Goal: Task Accomplishment & Management: Manage account settings

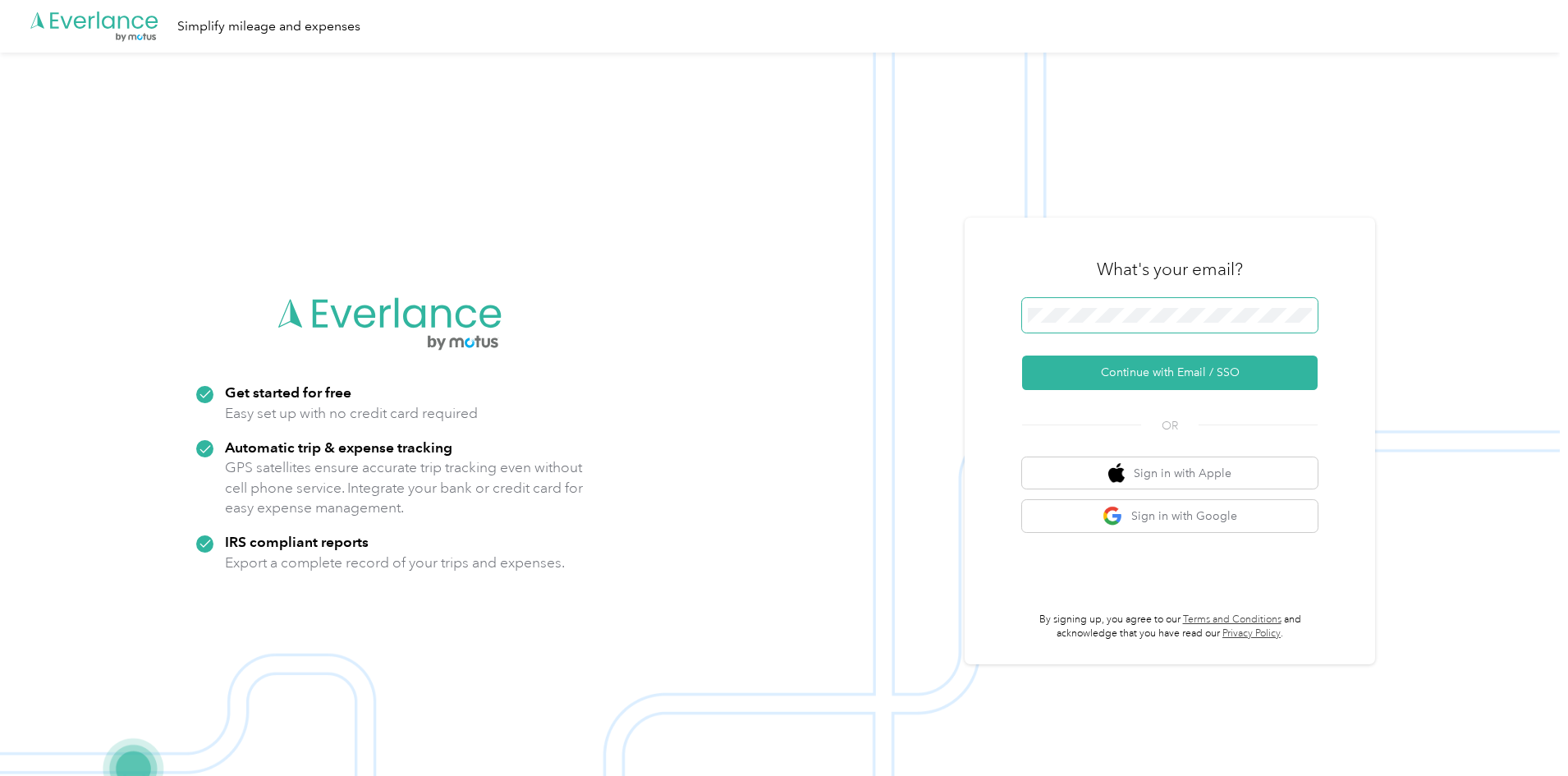
click at [1106, 324] on span at bounding box center [1170, 315] width 295 height 35
click at [1150, 362] on button "Continue with Email / SSO" at bounding box center [1170, 372] width 295 height 35
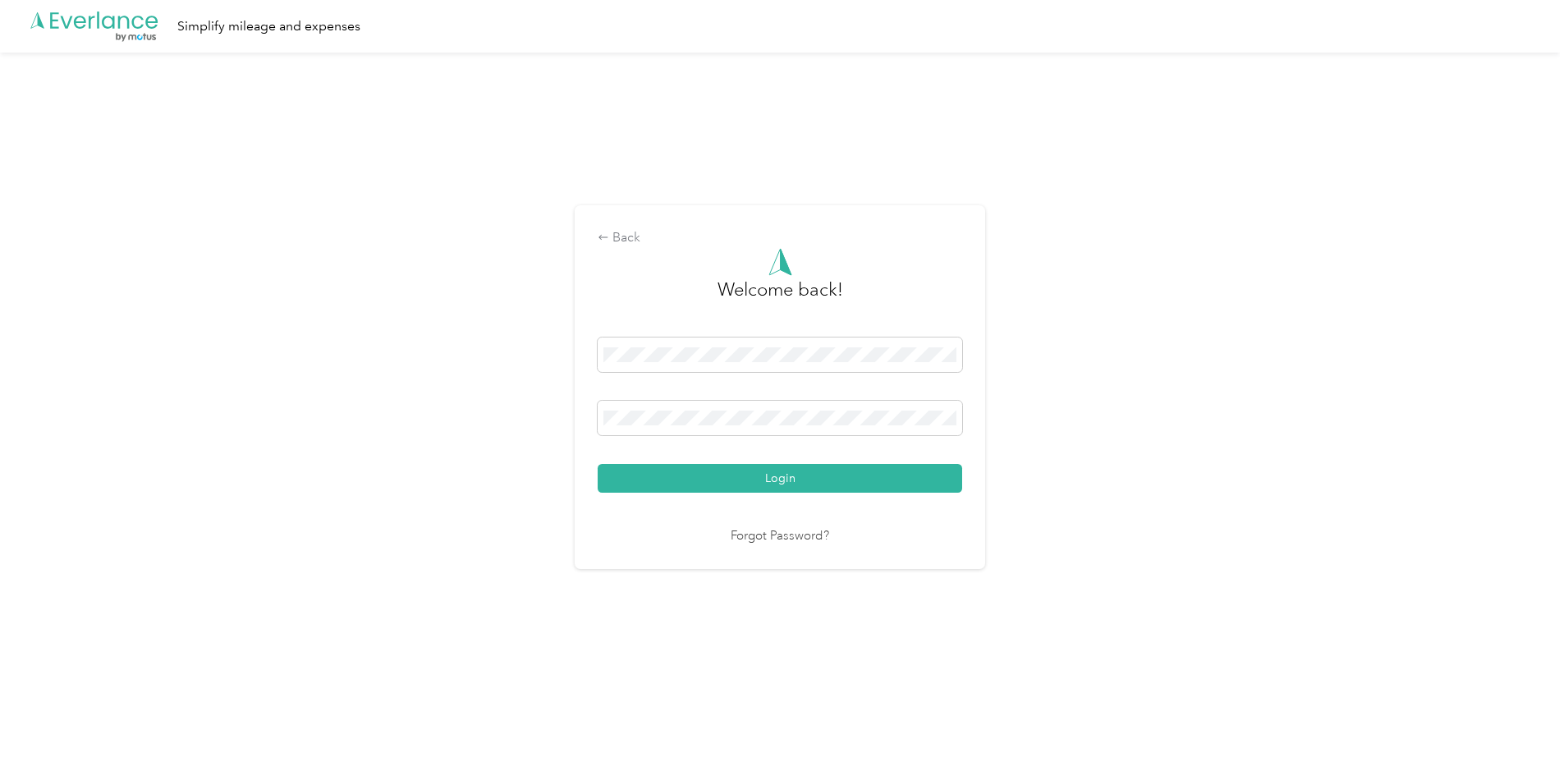
click at [729, 473] on button "Login" at bounding box center [780, 478] width 365 height 29
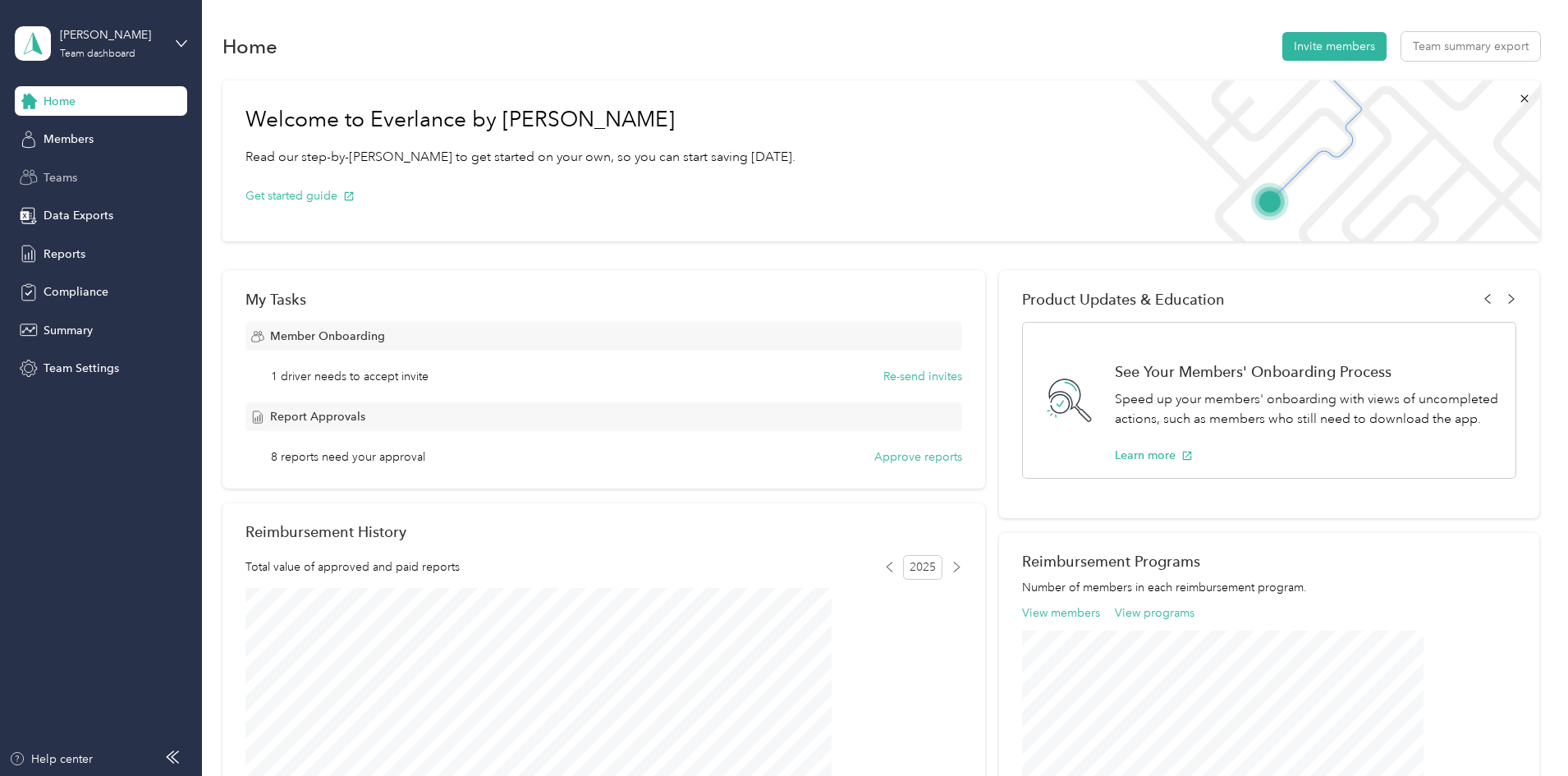
click at [61, 184] on span "Teams" at bounding box center [61, 177] width 34 height 17
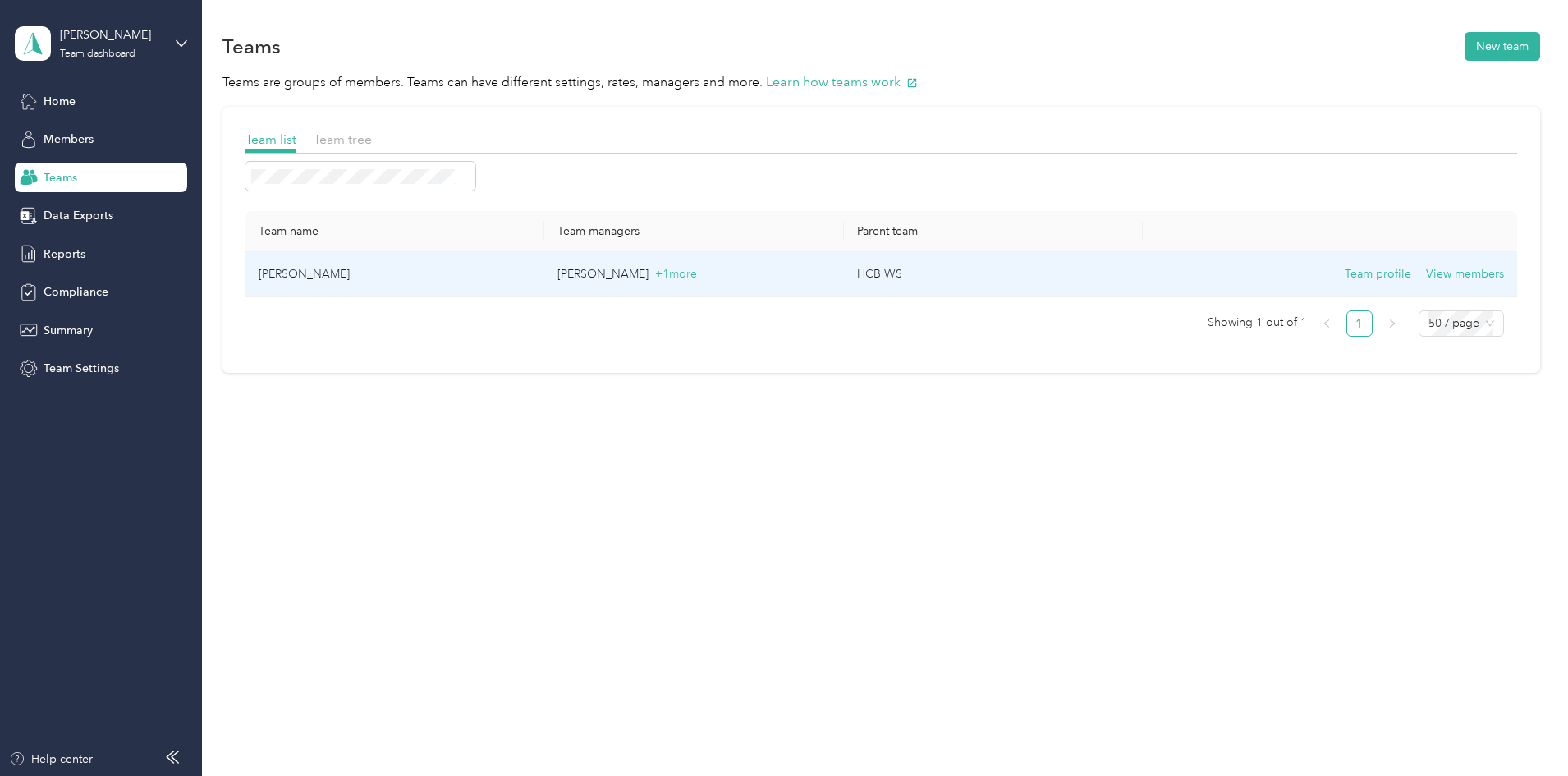
click at [689, 274] on p "[PERSON_NAME] + 1 more" at bounding box center [693, 274] width 273 height 18
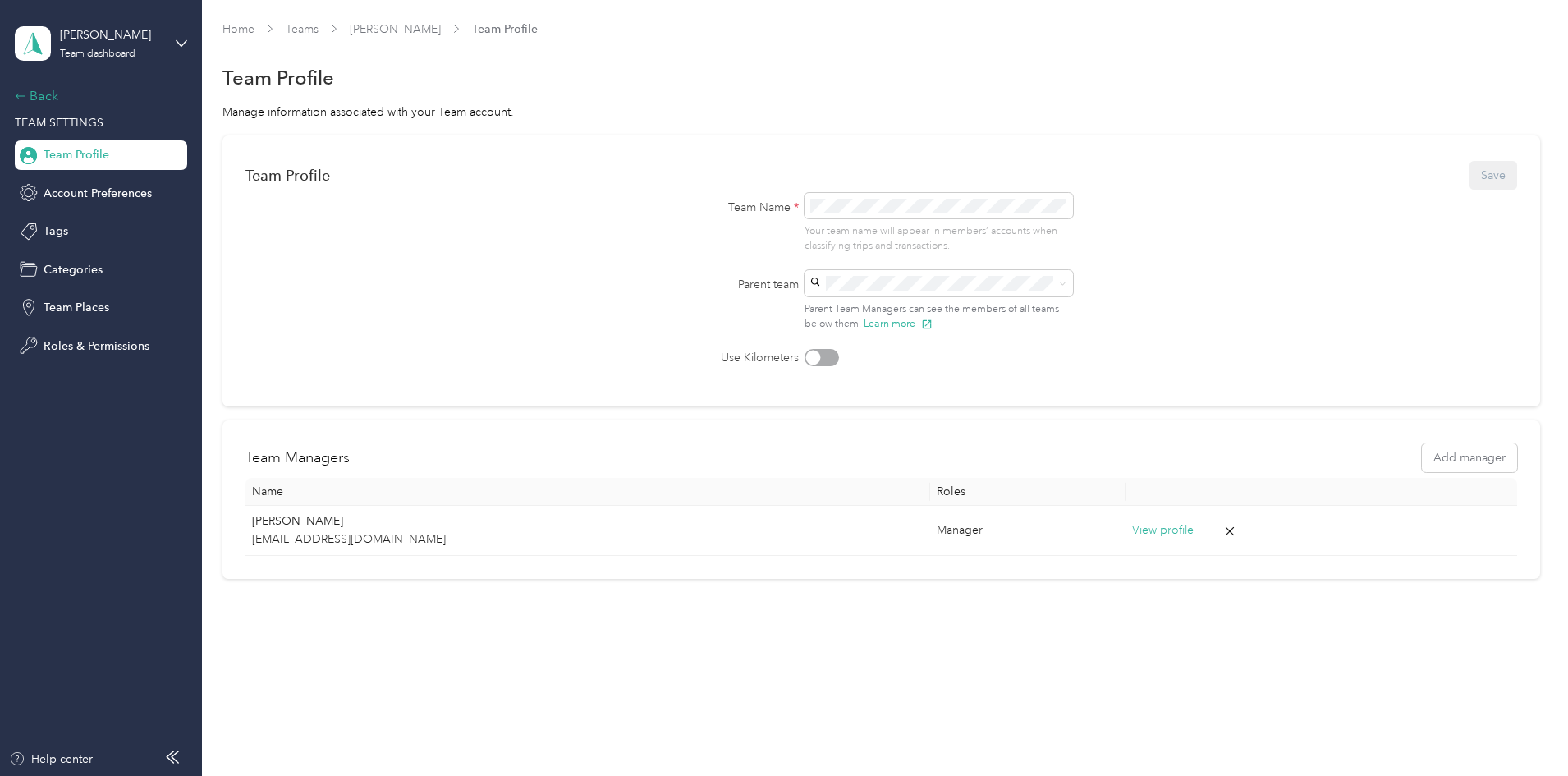
click at [38, 94] on div "Back" at bounding box center [97, 95] width 165 height 19
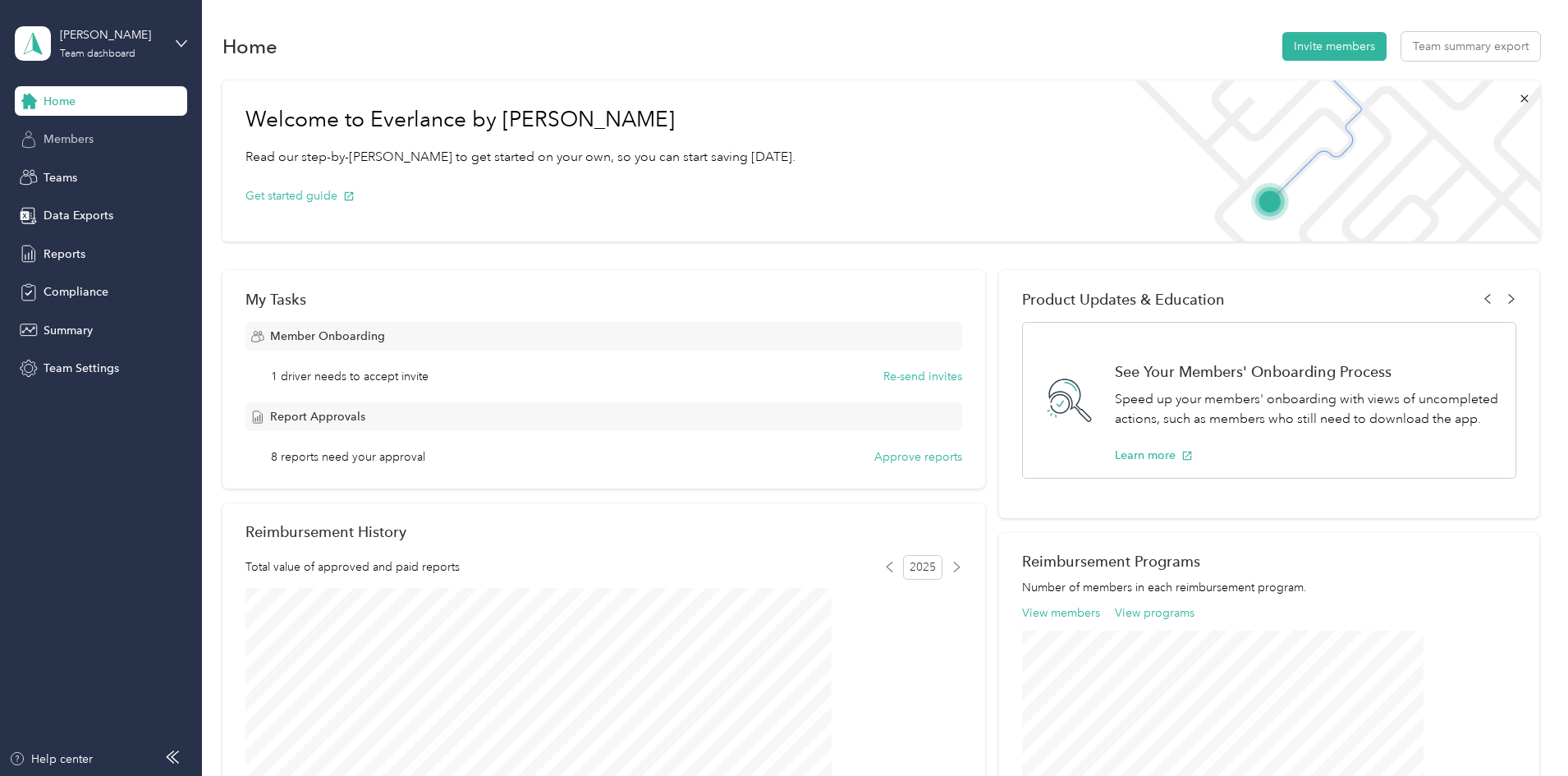
click at [59, 137] on span "Members" at bounding box center [68, 139] width 50 height 17
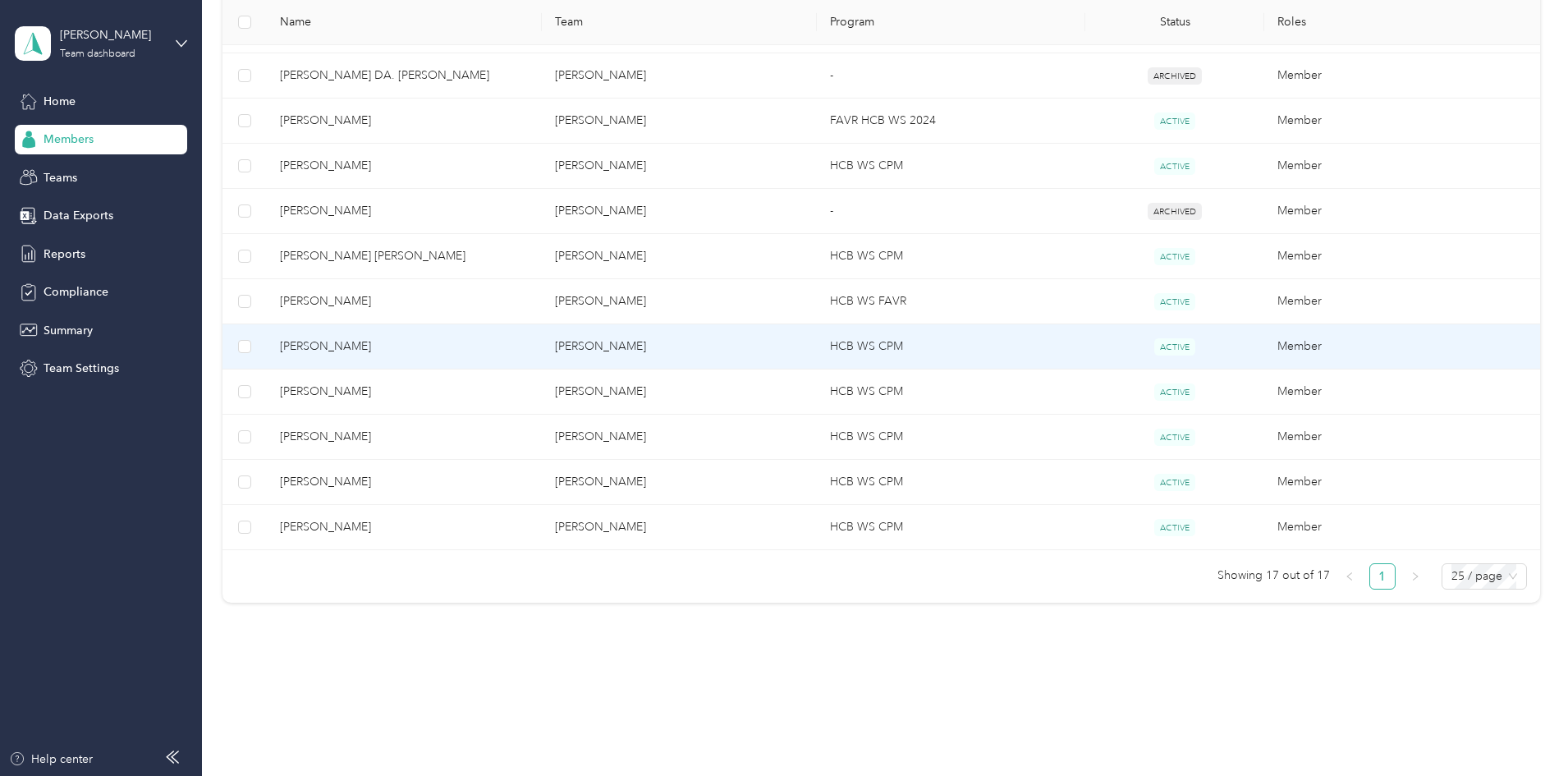
scroll to position [575, 0]
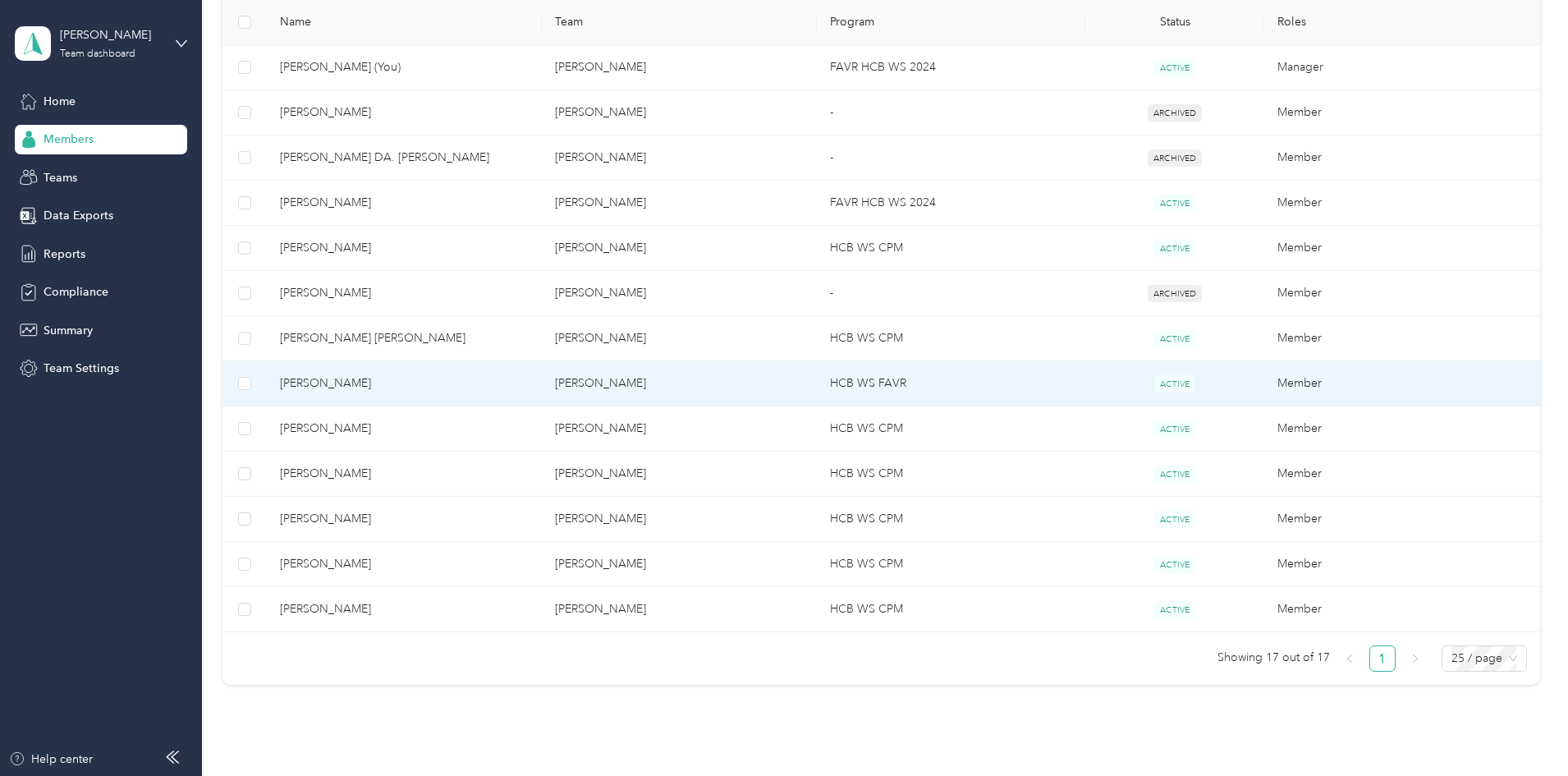
click at [443, 377] on span "[PERSON_NAME]" at bounding box center [404, 383] width 249 height 18
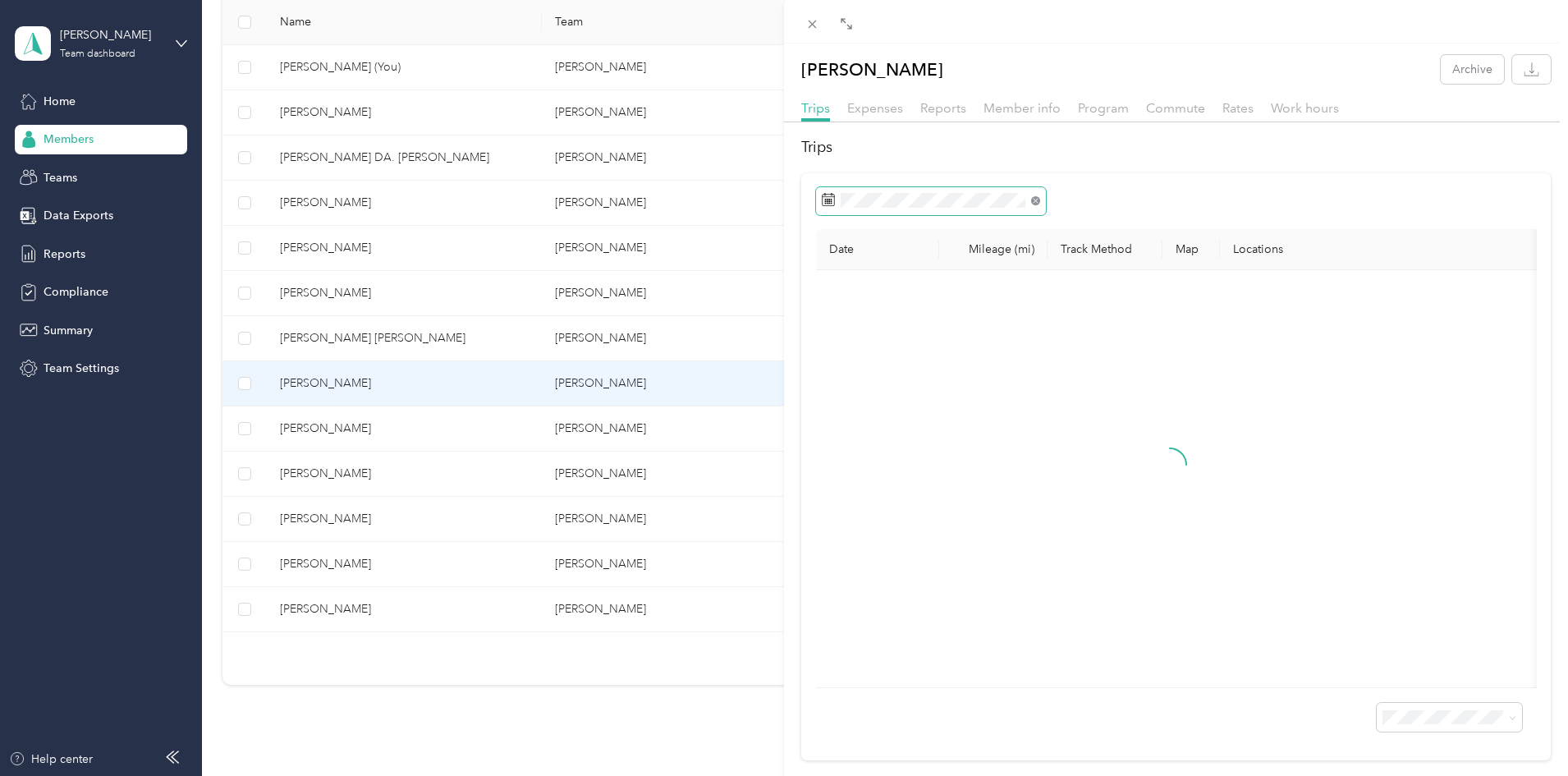
click at [1035, 203] on icon at bounding box center [1035, 200] width 9 height 9
click at [823, 200] on icon at bounding box center [829, 200] width 14 height 14
click at [920, 350] on div "2" at bounding box center [922, 352] width 21 height 20
click at [926, 354] on div "2" at bounding box center [922, 352] width 21 height 20
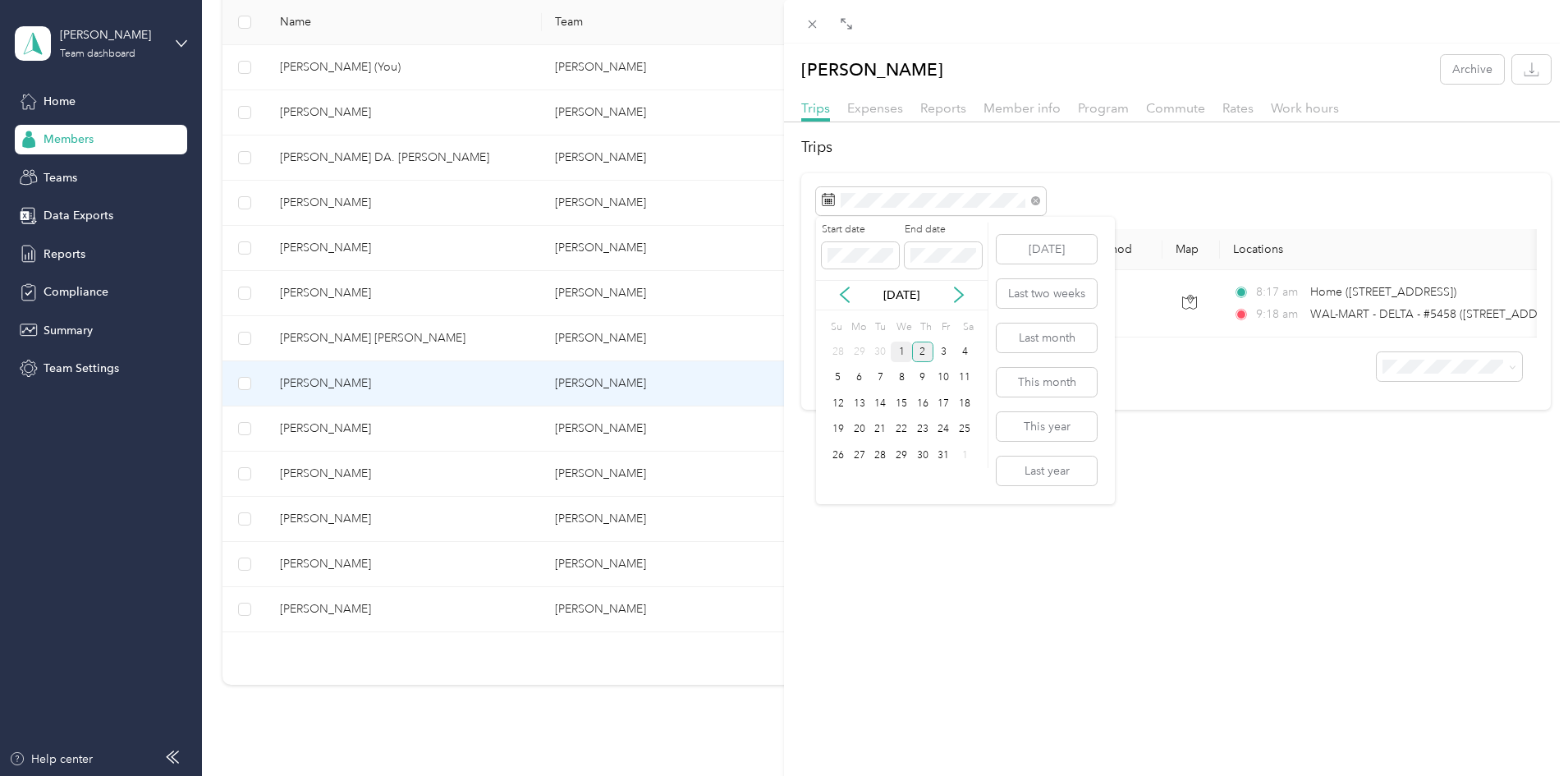
click at [905, 355] on div "1" at bounding box center [900, 352] width 21 height 20
click at [908, 352] on div "1" at bounding box center [900, 352] width 21 height 20
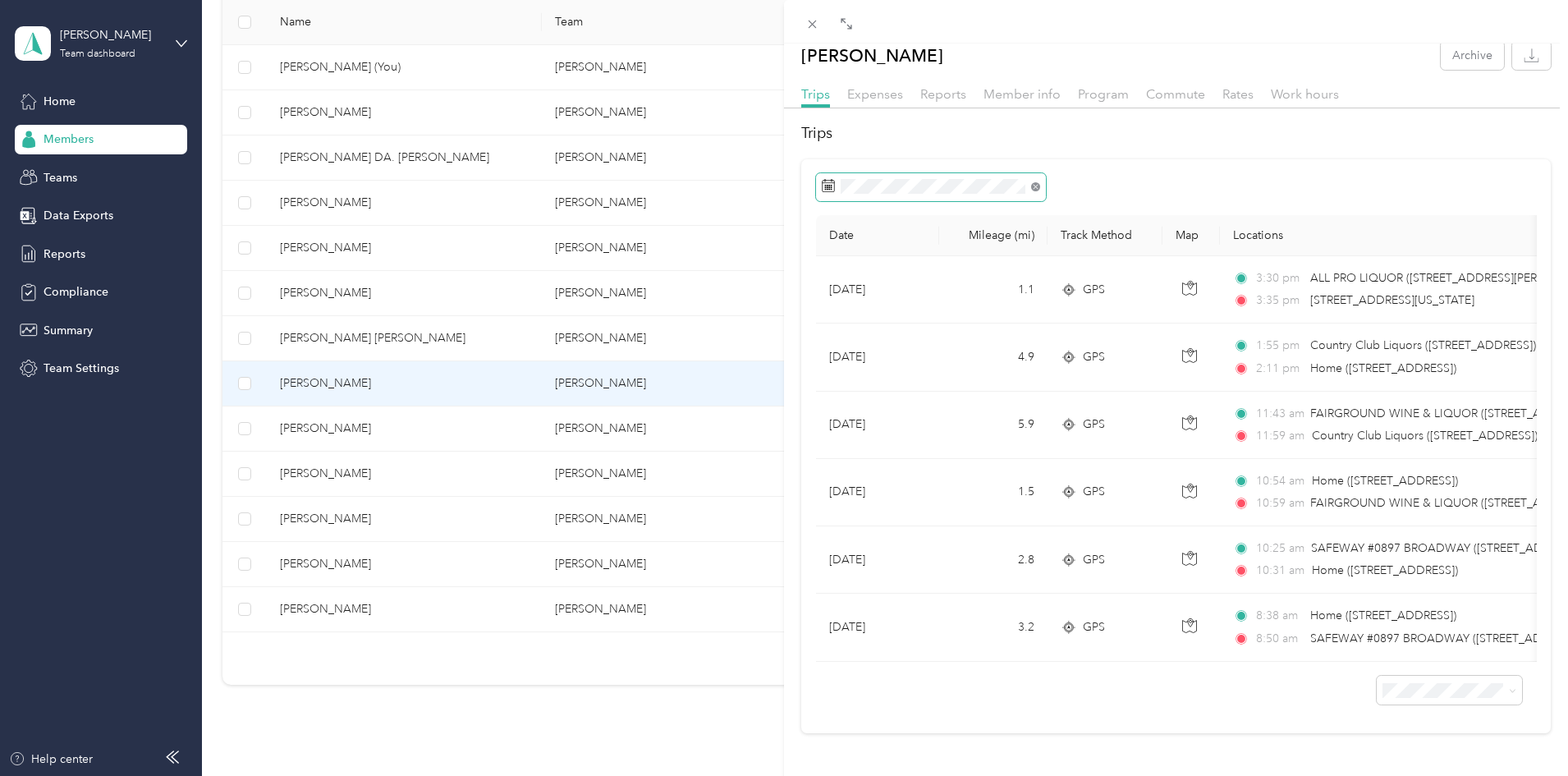
click at [1037, 182] on icon at bounding box center [1035, 187] width 9 height 9
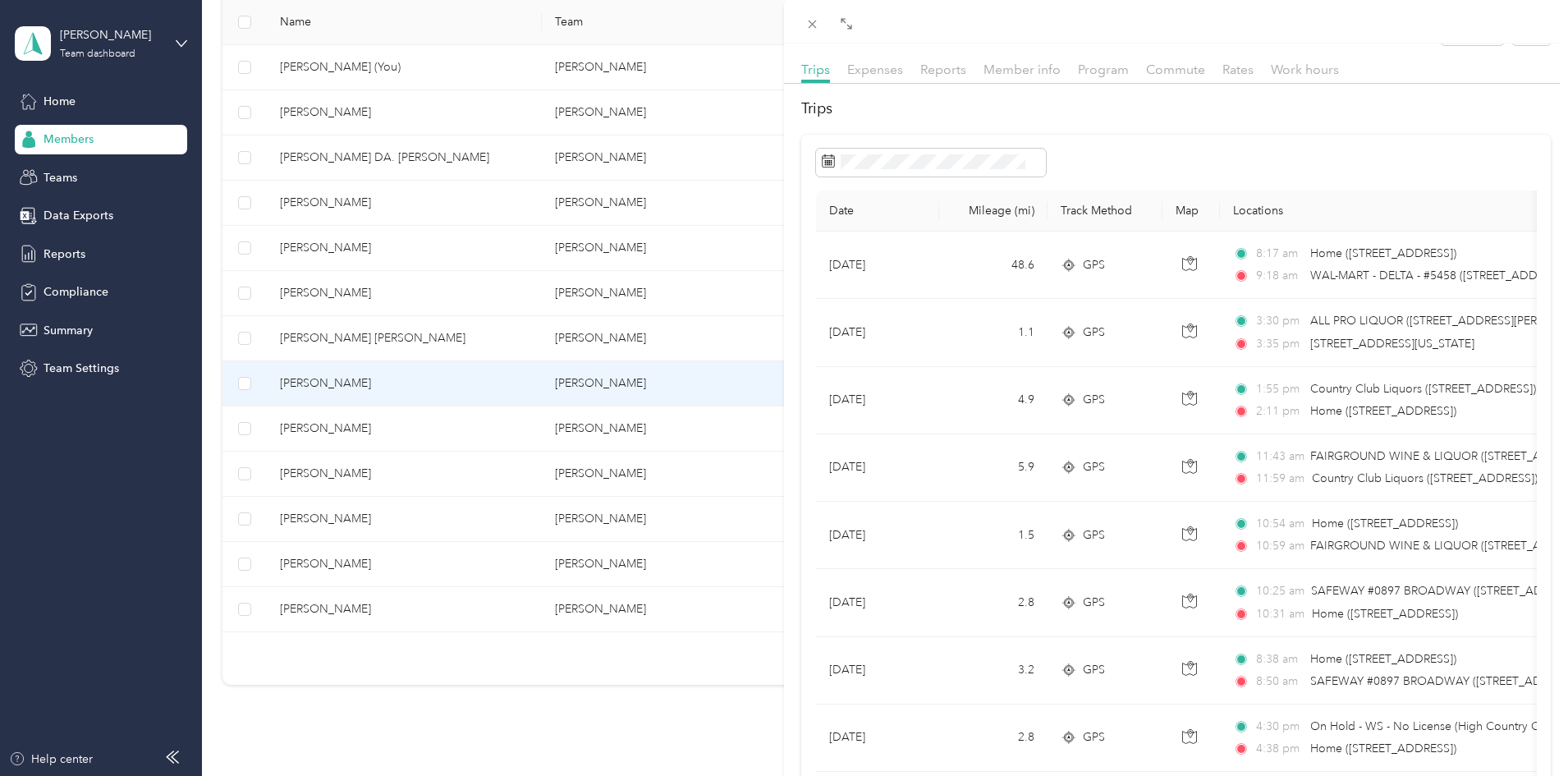
click at [399, 207] on div "[PERSON_NAME] Archive Trips Expenses Reports Member info Program Commute Rates …" at bounding box center [784, 388] width 1568 height 776
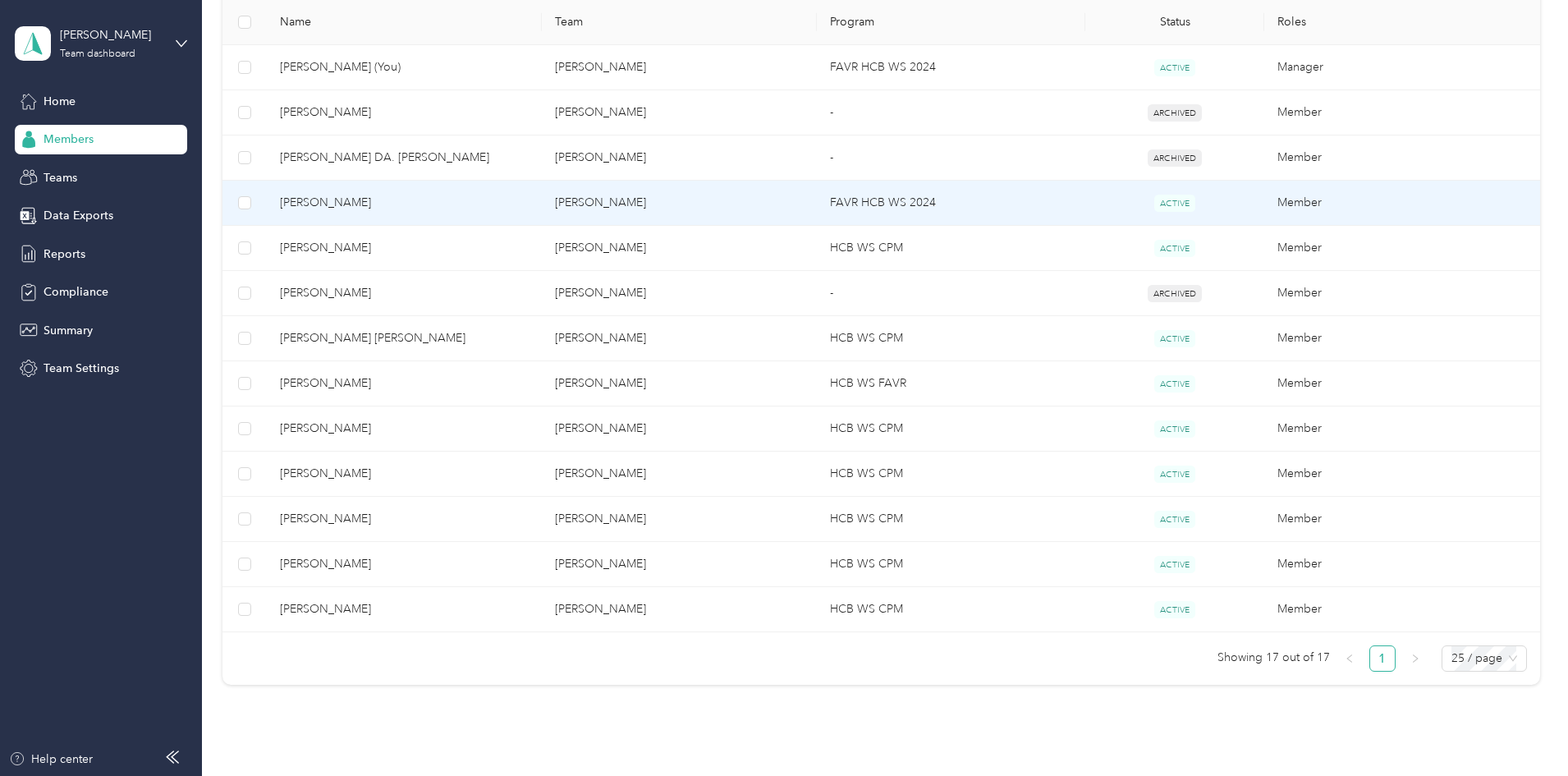
click at [403, 203] on span "[PERSON_NAME]" at bounding box center [404, 203] width 249 height 18
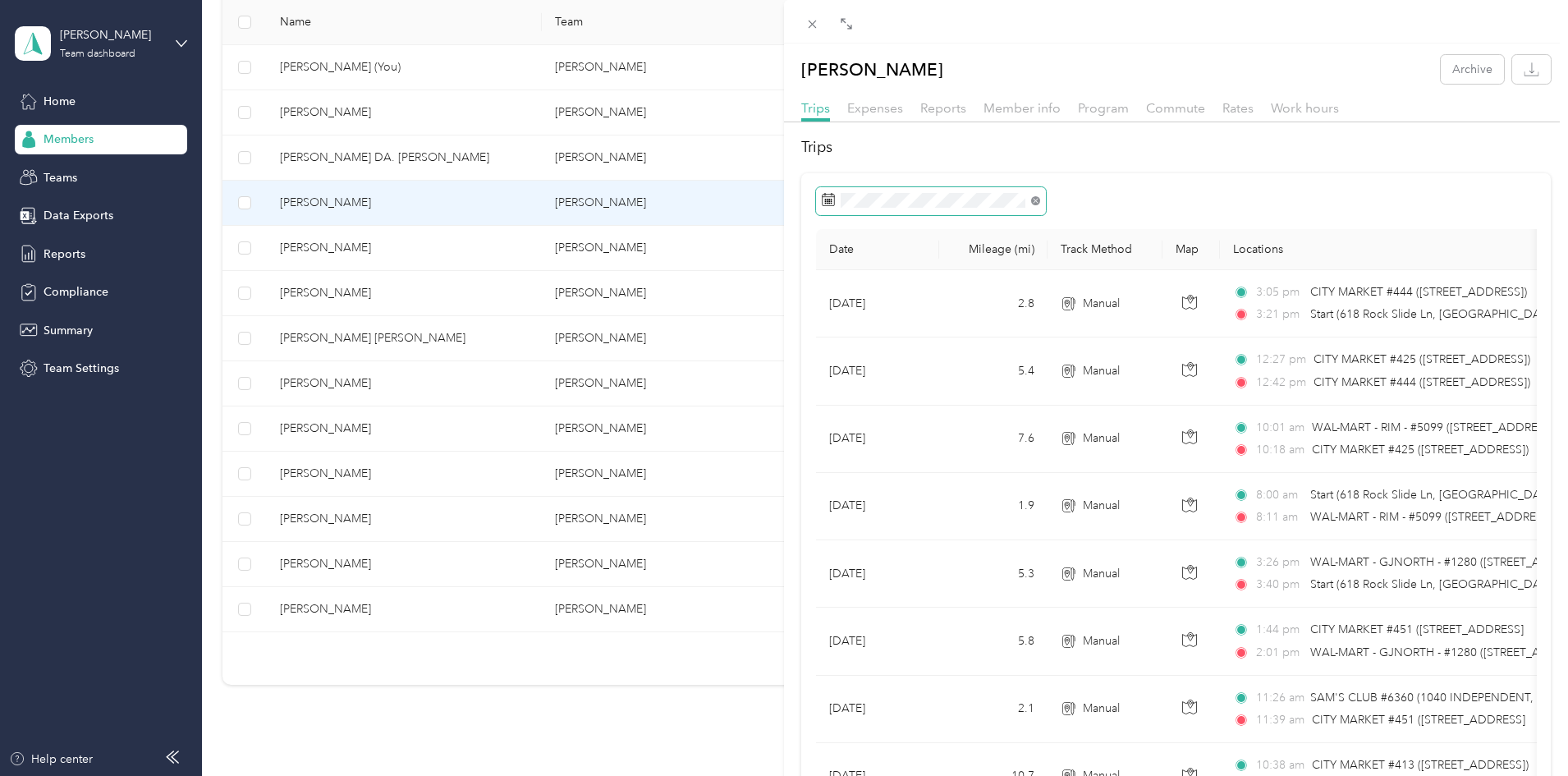
click at [1031, 203] on icon at bounding box center [1035, 200] width 9 height 9
click at [1035, 303] on button "Last two weeks" at bounding box center [1046, 294] width 100 height 29
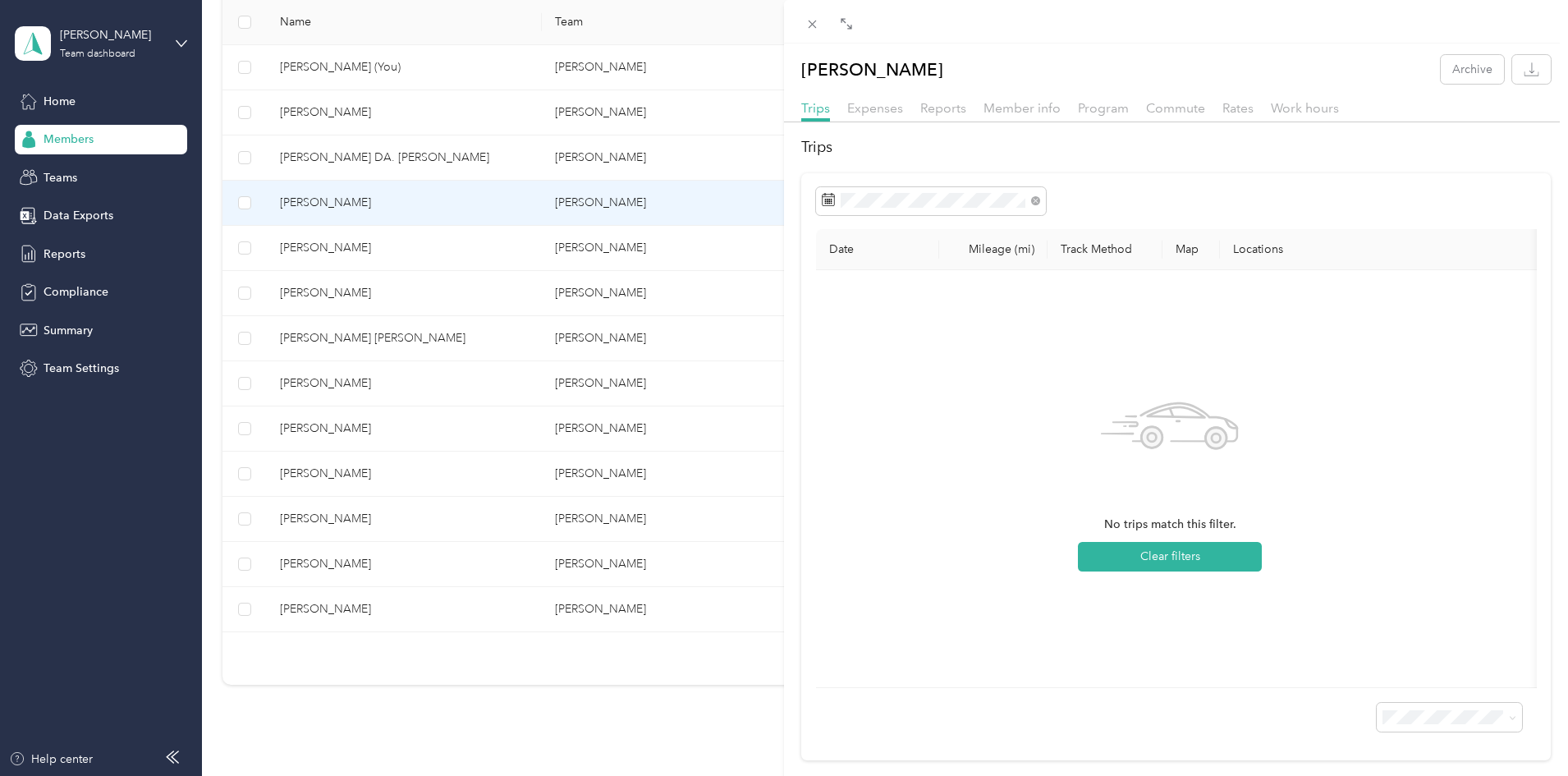
click at [1151, 416] on icon at bounding box center [1176, 412] width 57 height 11
click at [1037, 203] on icon at bounding box center [1035, 200] width 9 height 9
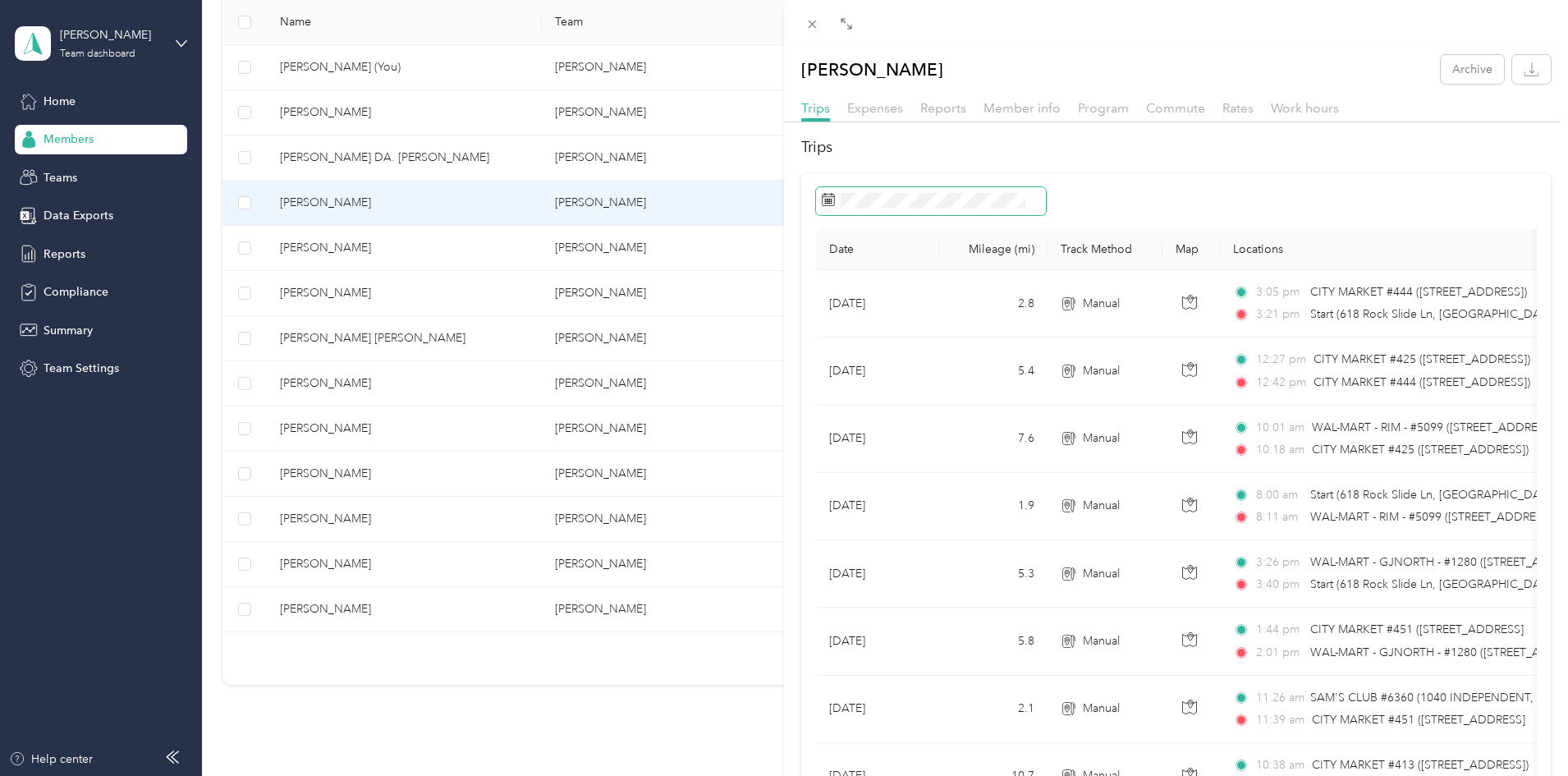
click at [1000, 193] on span at bounding box center [931, 201] width 230 height 28
drag, startPoint x: 971, startPoint y: 192, endPoint x: 963, endPoint y: 193, distance: 8.1
click at [971, 192] on span at bounding box center [931, 201] width 230 height 28
click at [1047, 323] on button "Last month" at bounding box center [1046, 338] width 100 height 29
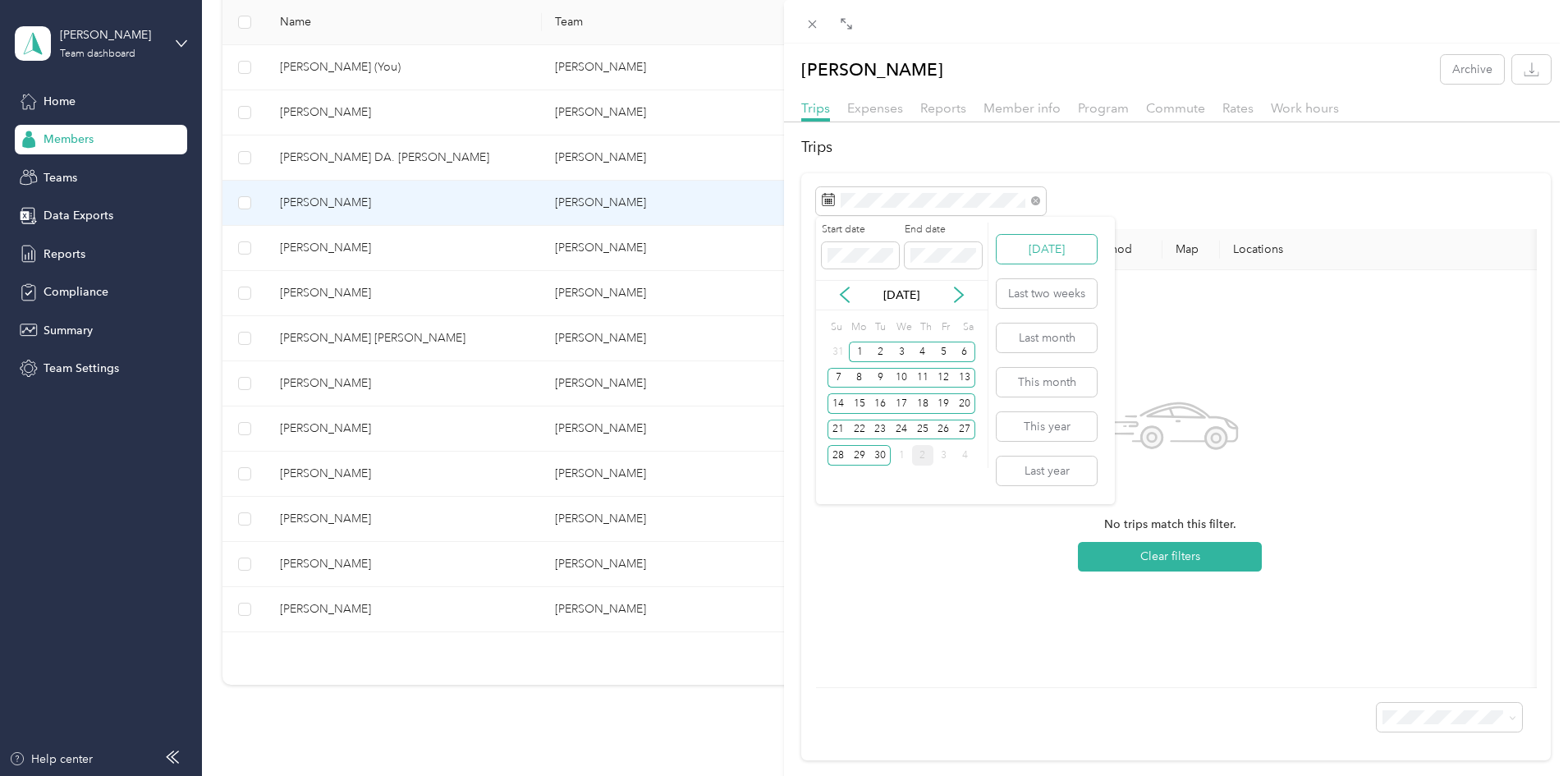
click at [1034, 250] on button "[DATE]" at bounding box center [1046, 249] width 100 height 29
click at [902, 347] on div "1" at bounding box center [900, 352] width 21 height 20
click at [900, 345] on div "1" at bounding box center [900, 352] width 21 height 20
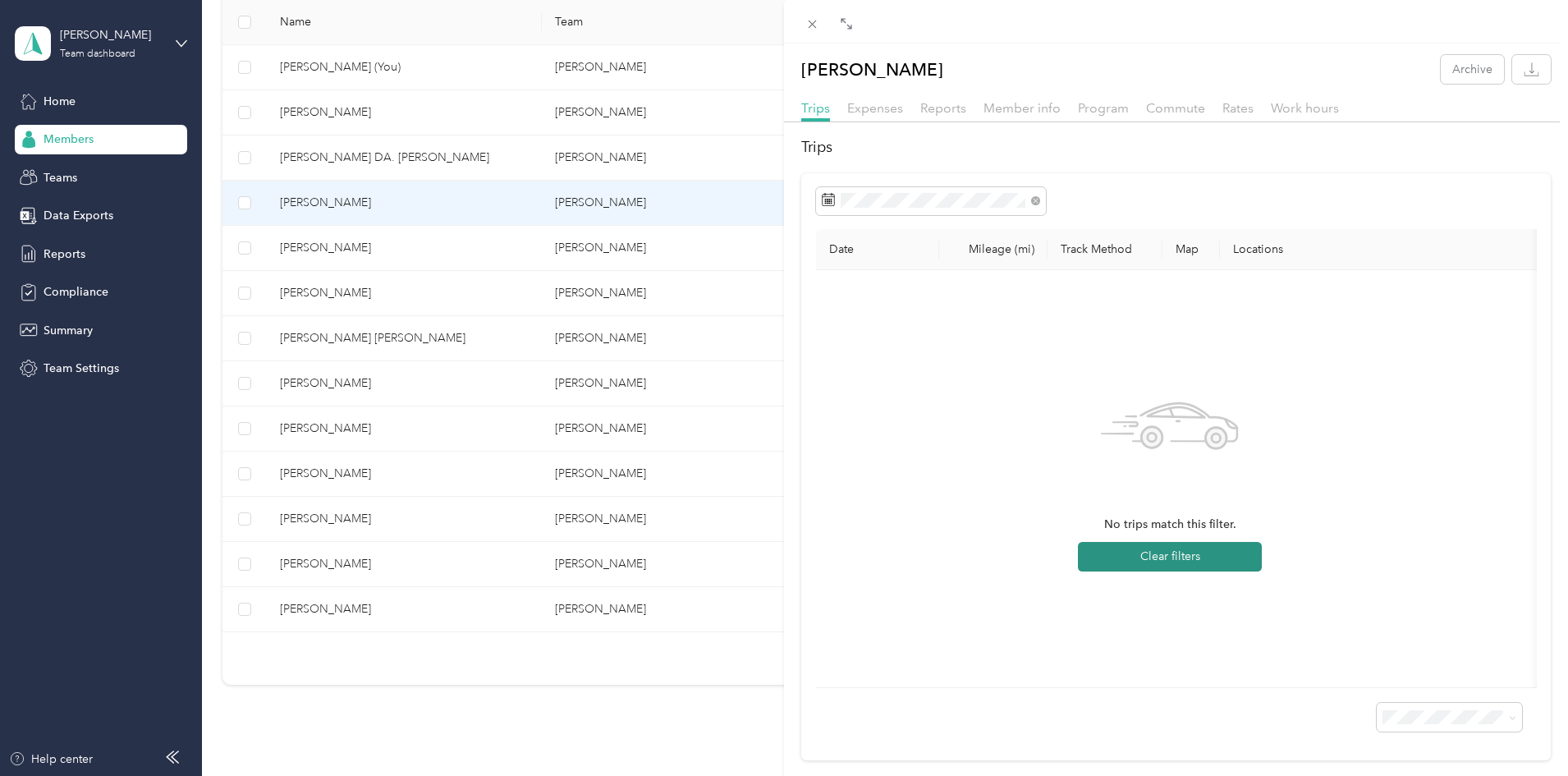
click at [1102, 548] on button "Clear filters" at bounding box center [1170, 556] width 184 height 30
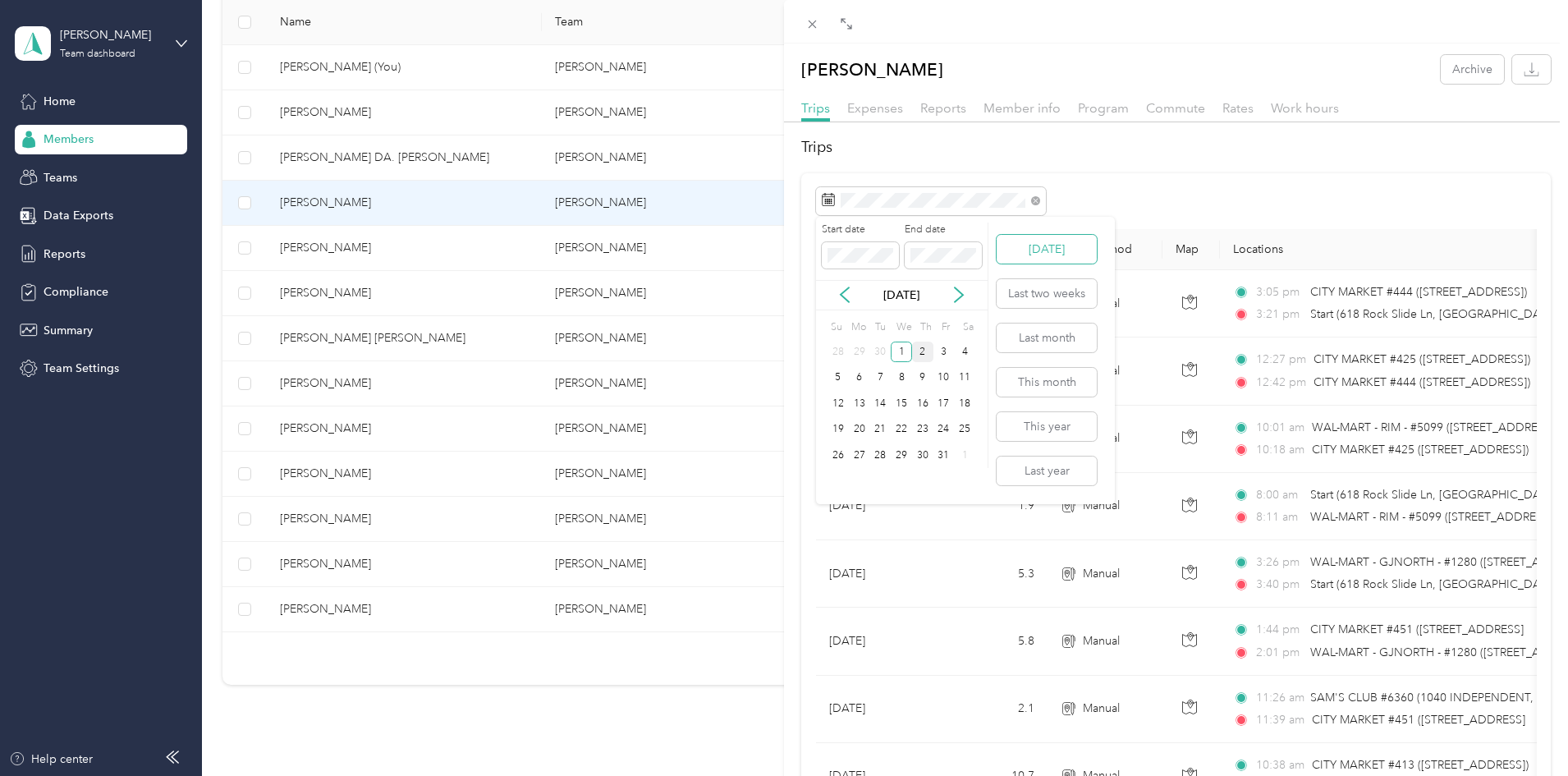
click at [1025, 256] on button "[DATE]" at bounding box center [1046, 249] width 100 height 29
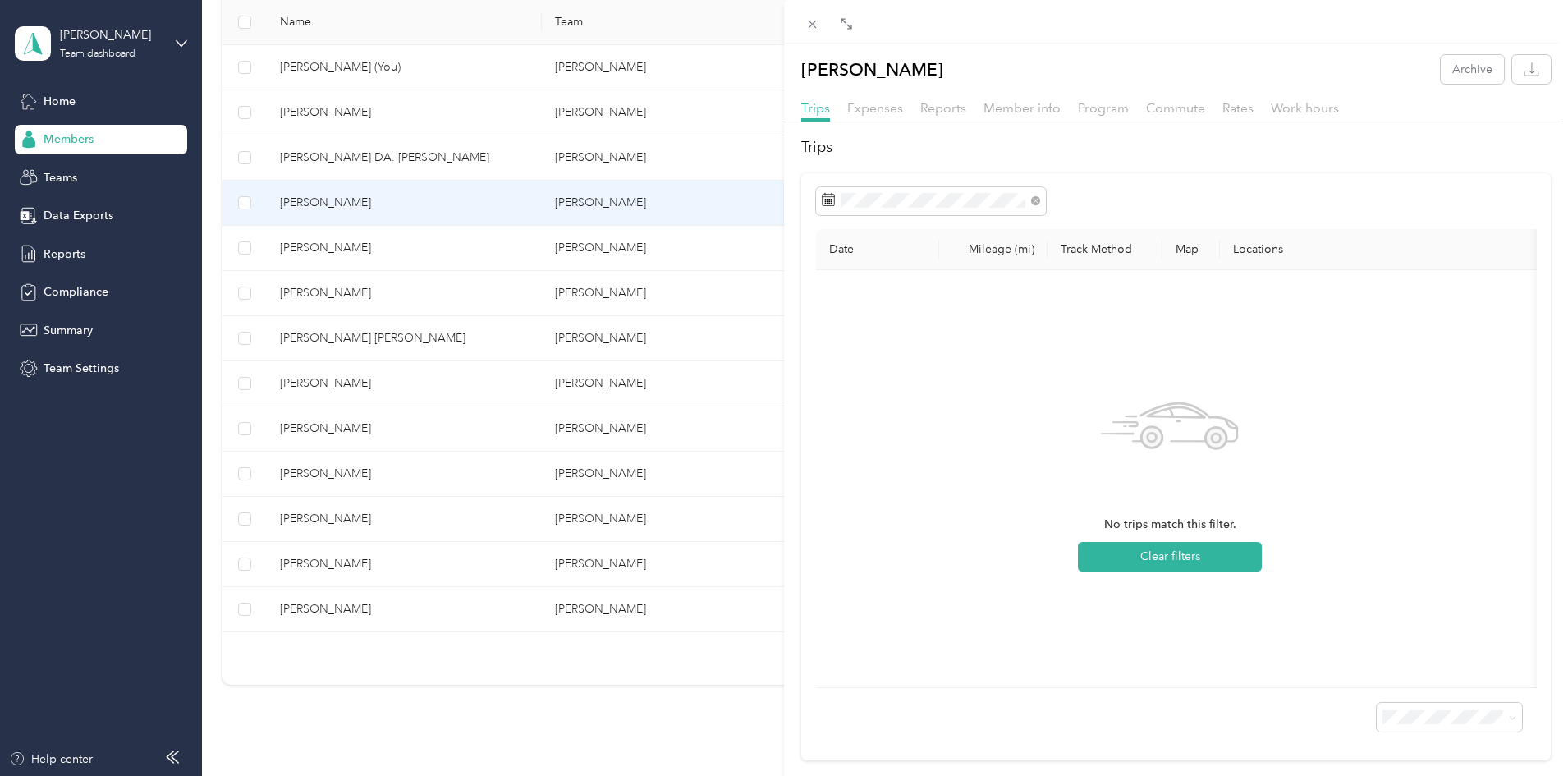
click at [1117, 253] on th "Track Method" at bounding box center [1105, 249] width 115 height 41
click at [1111, 559] on button "Clear filters" at bounding box center [1170, 556] width 184 height 30
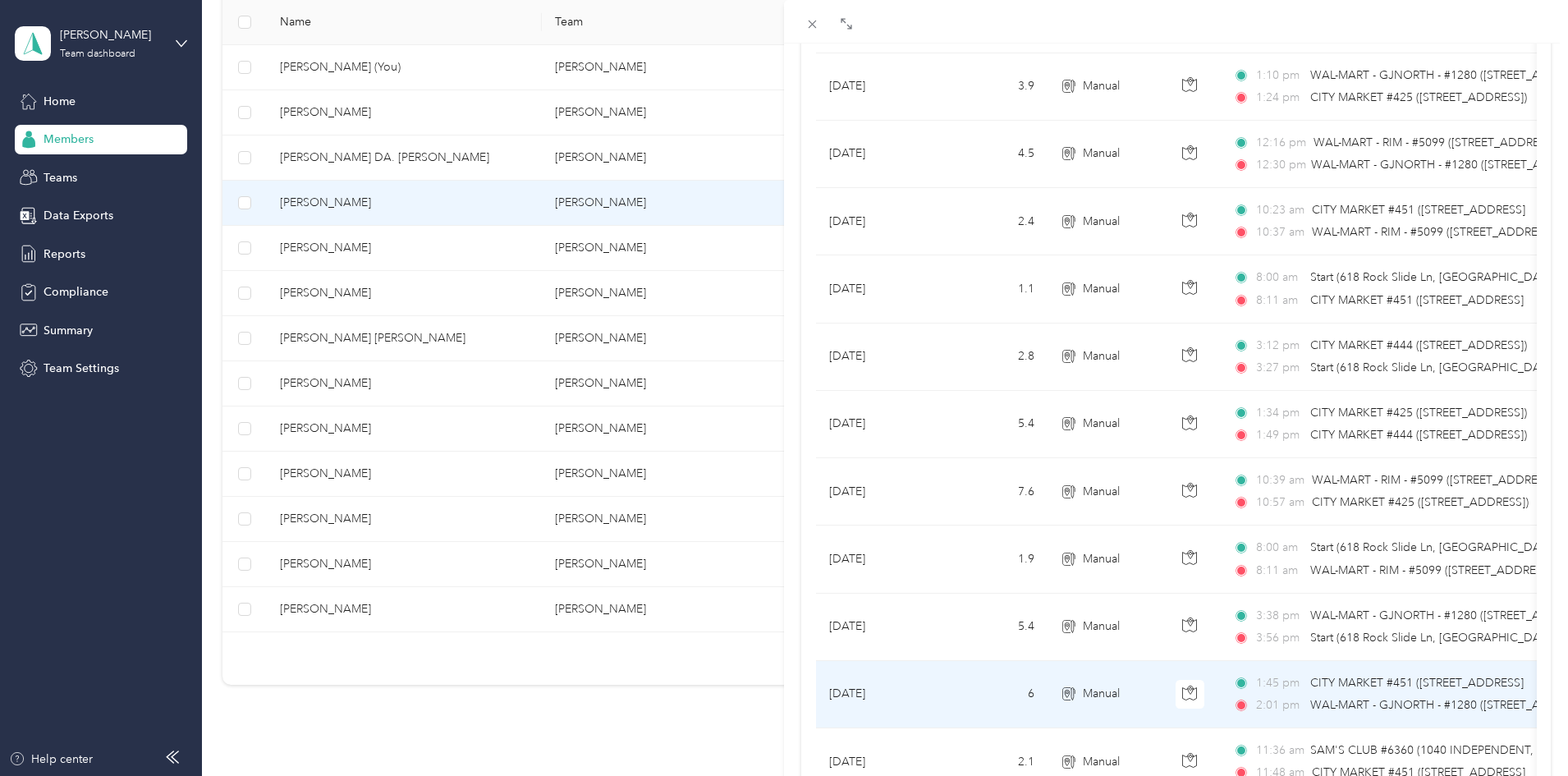
scroll to position [1322, 0]
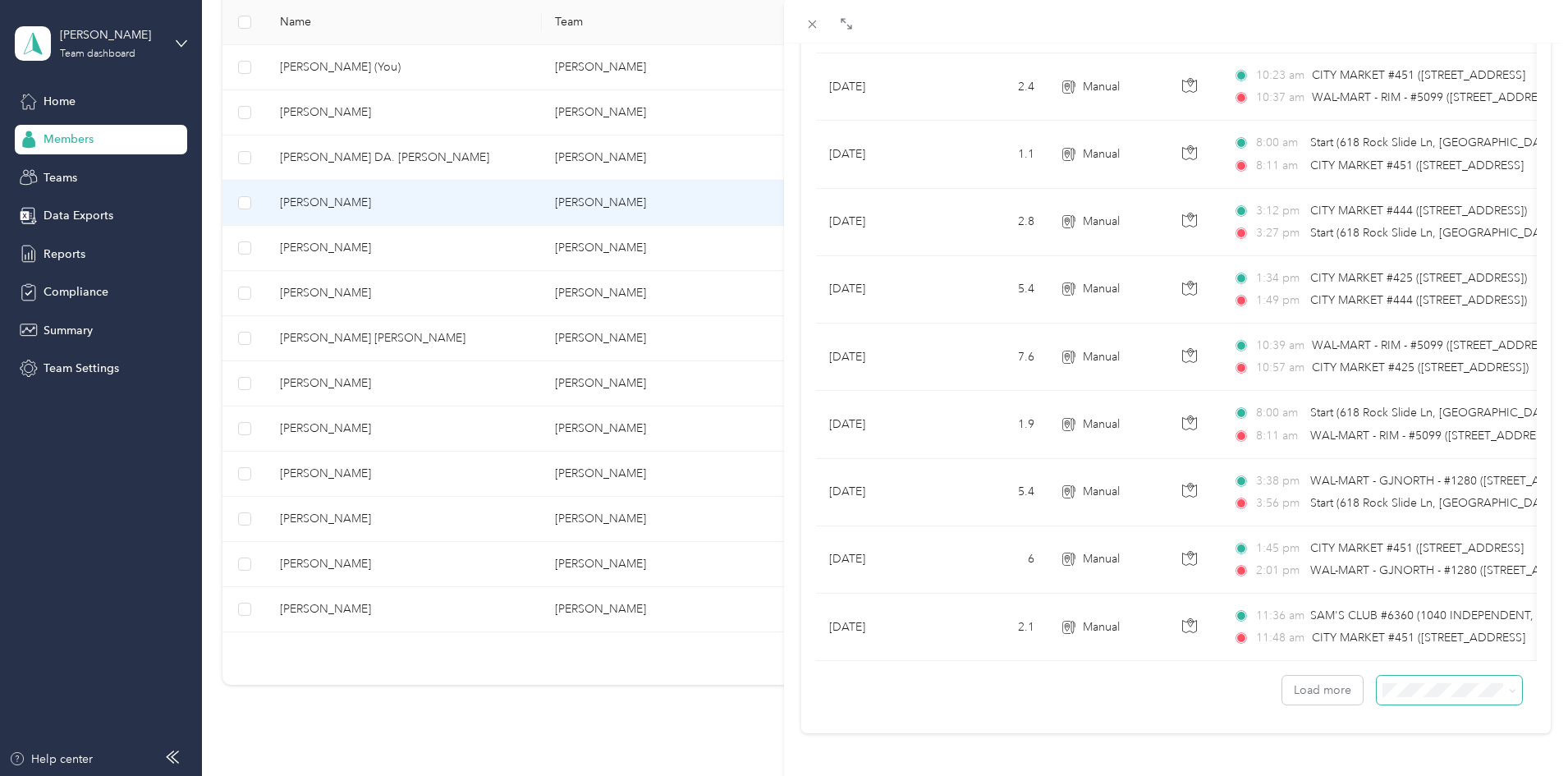
click at [1509, 687] on icon at bounding box center [1512, 691] width 8 height 8
click at [1418, 641] on span "100 per load" at bounding box center [1409, 648] width 68 height 14
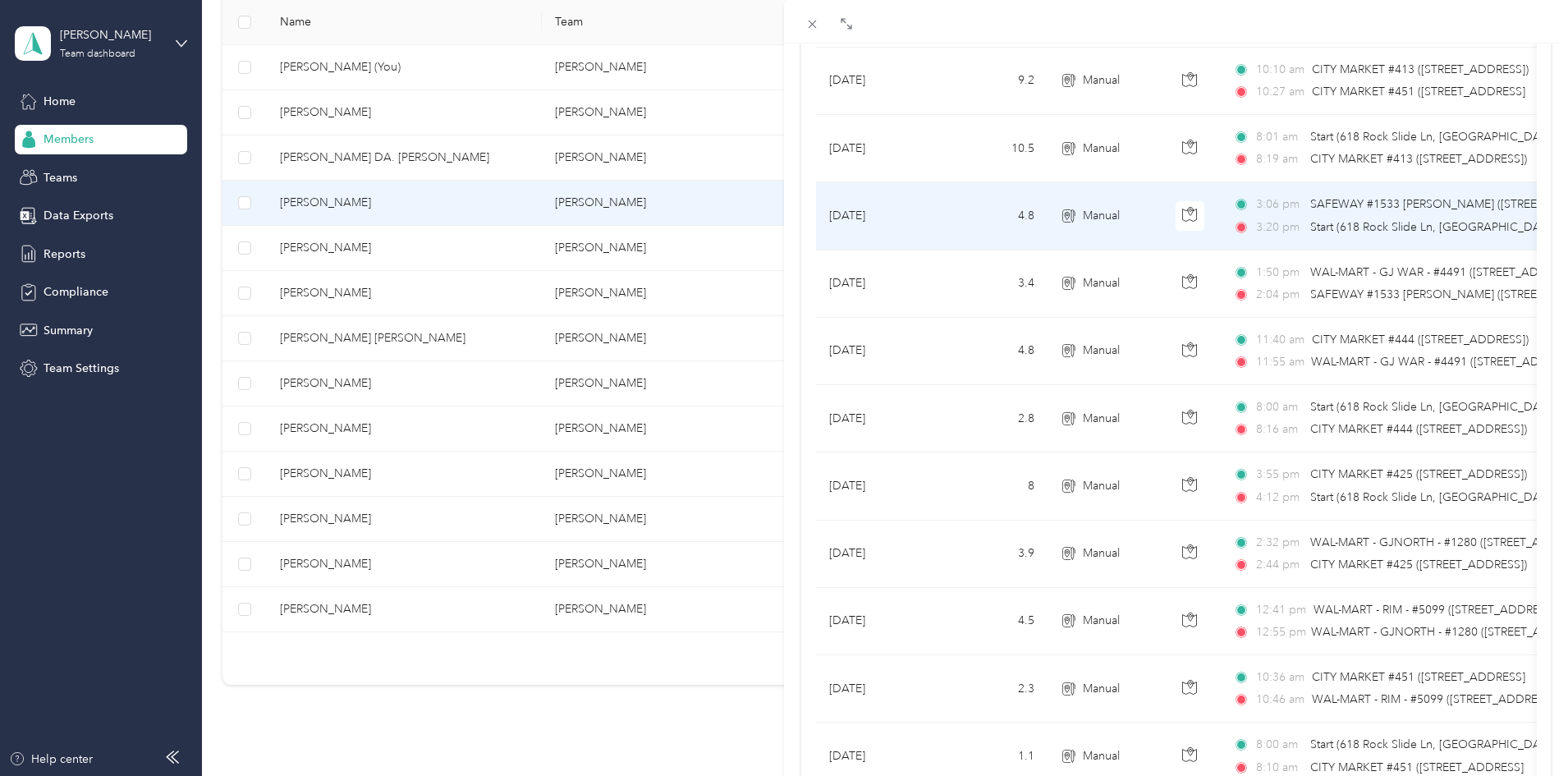
scroll to position [4992, 0]
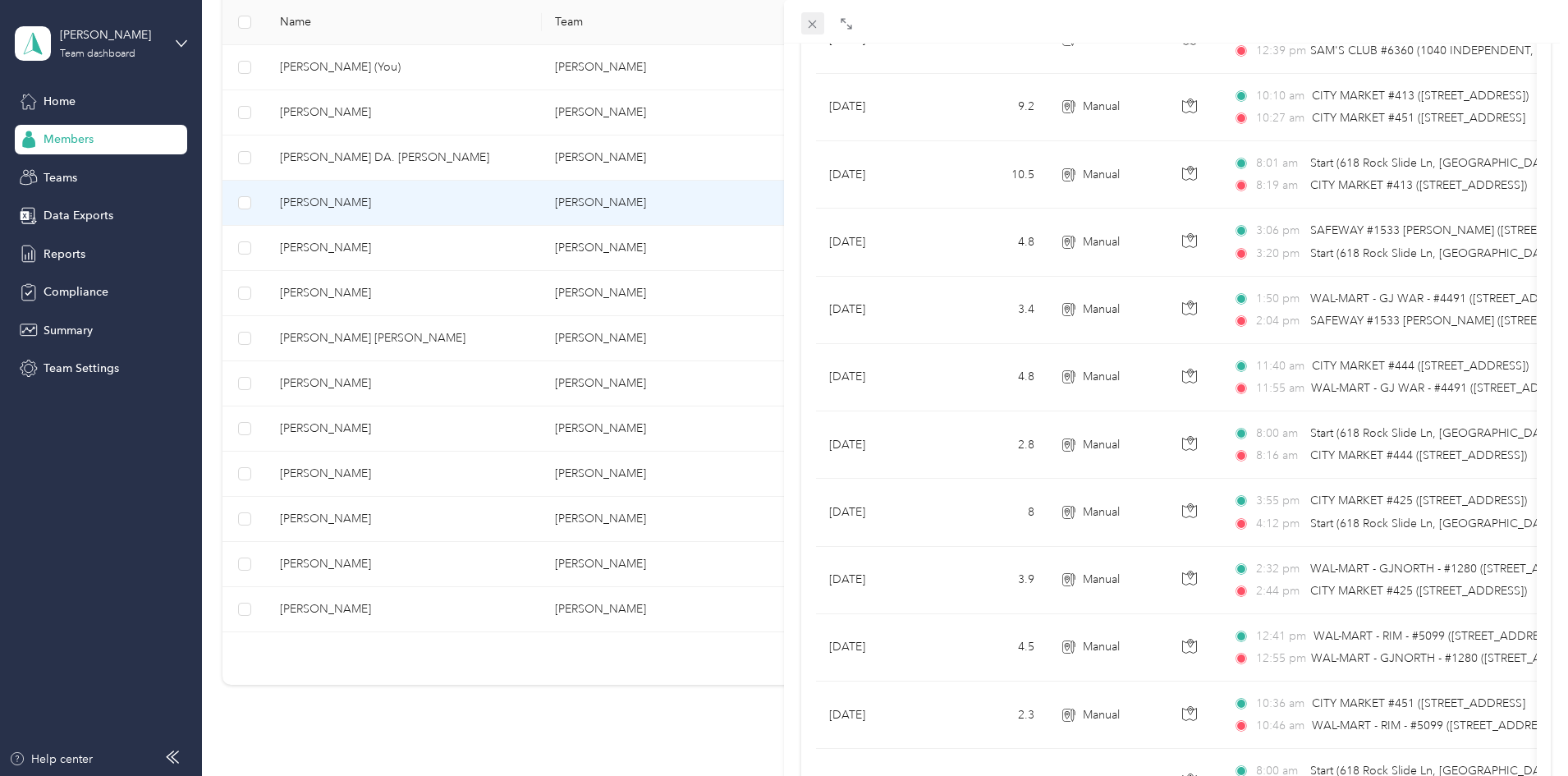
click at [810, 20] on icon at bounding box center [812, 24] width 14 height 14
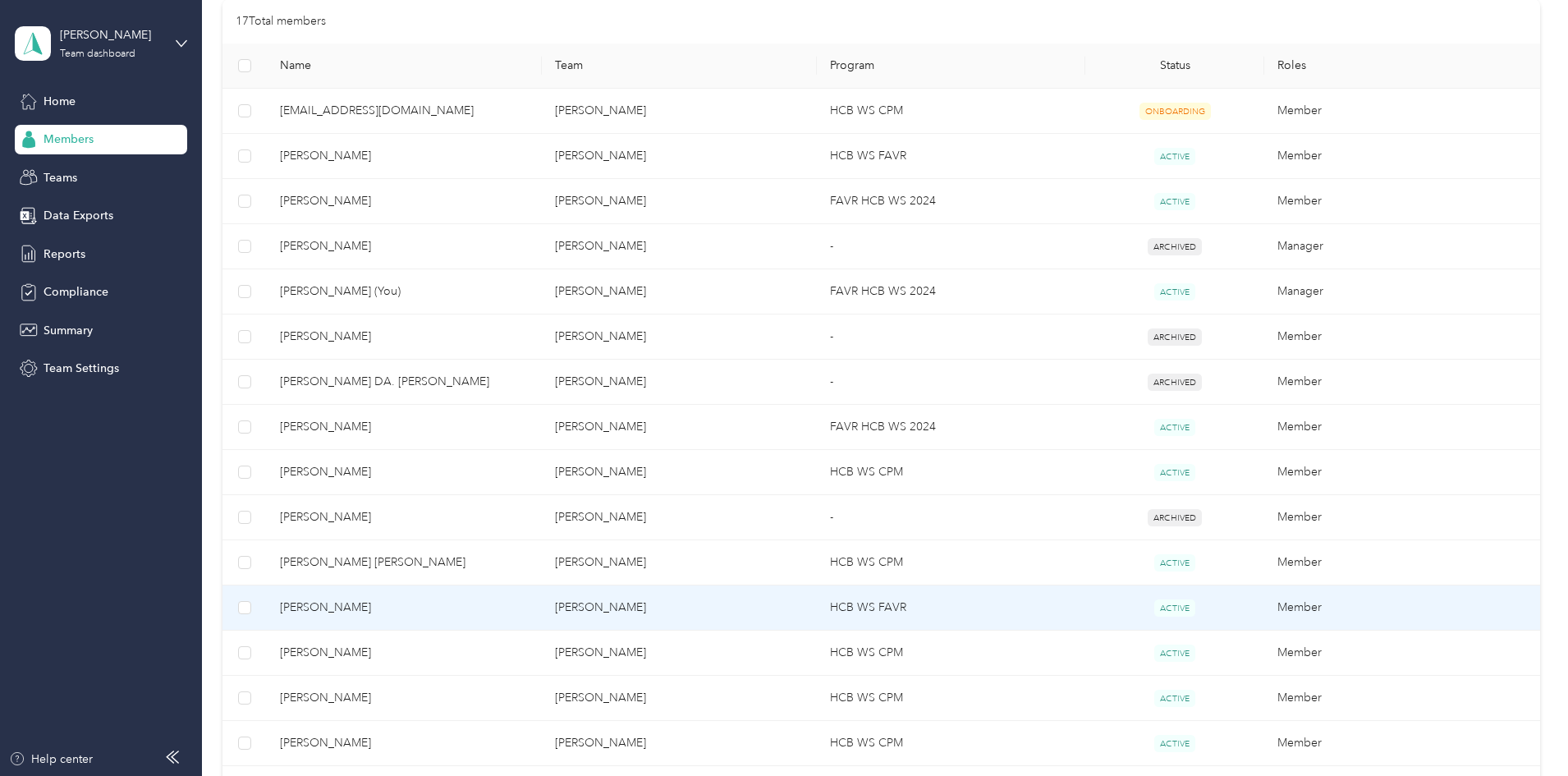
scroll to position [328, 0]
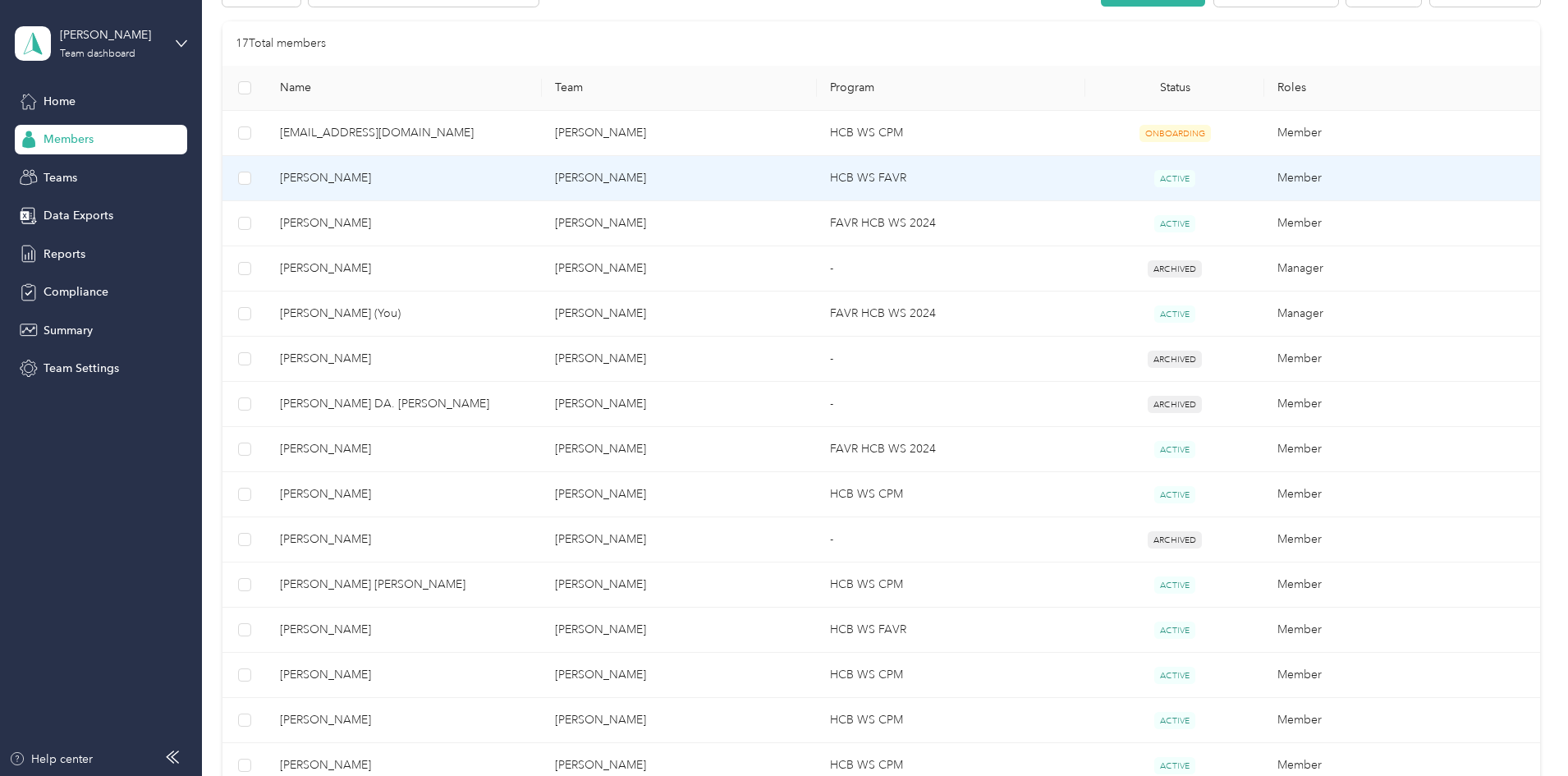
click at [484, 185] on span "[PERSON_NAME]" at bounding box center [404, 177] width 249 height 18
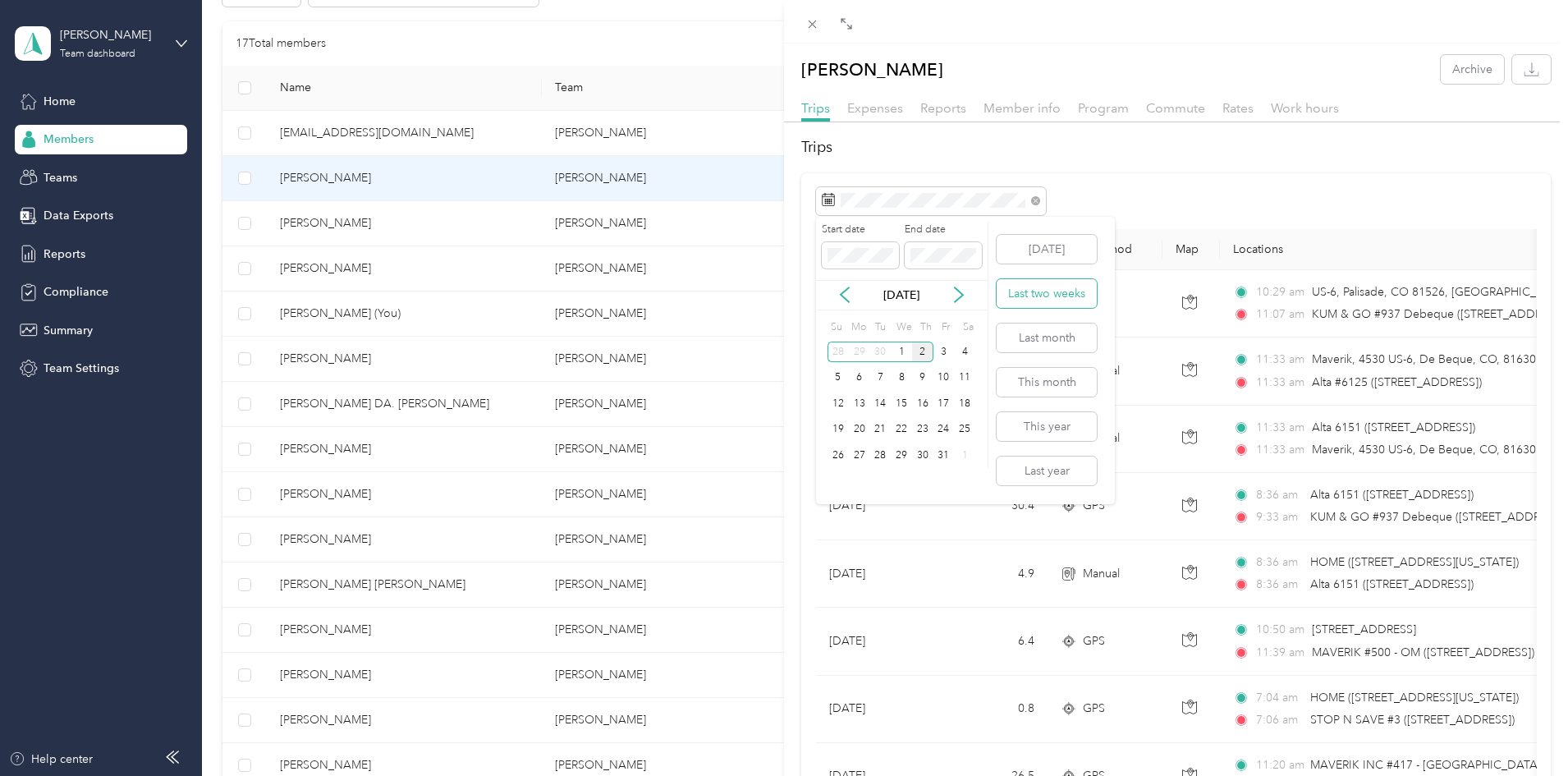
click at [1022, 295] on button "Last two weeks" at bounding box center [1046, 294] width 100 height 29
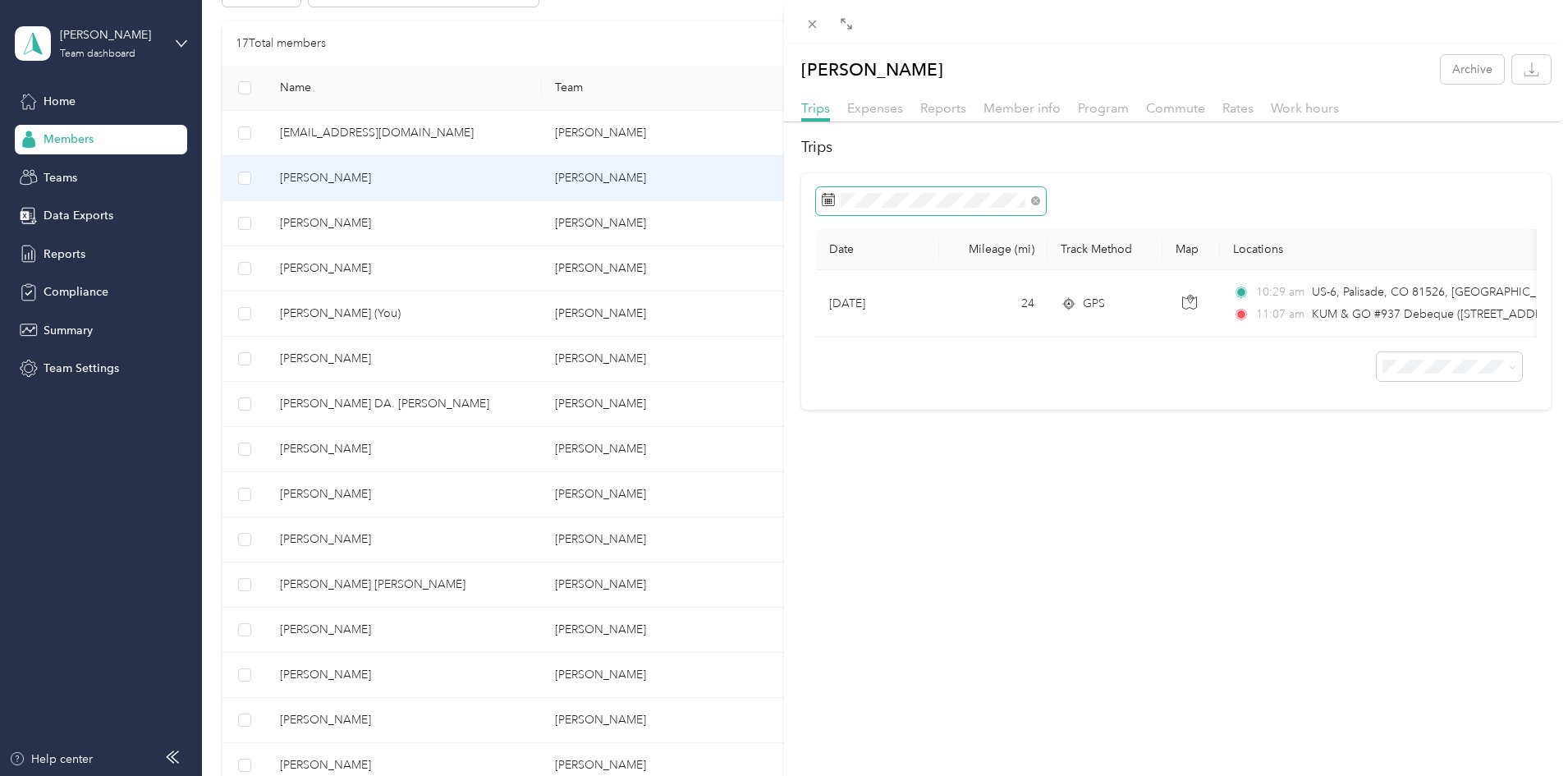
click at [1033, 206] on span at bounding box center [1035, 200] width 9 height 14
click at [1036, 202] on icon at bounding box center [1035, 200] width 9 height 9
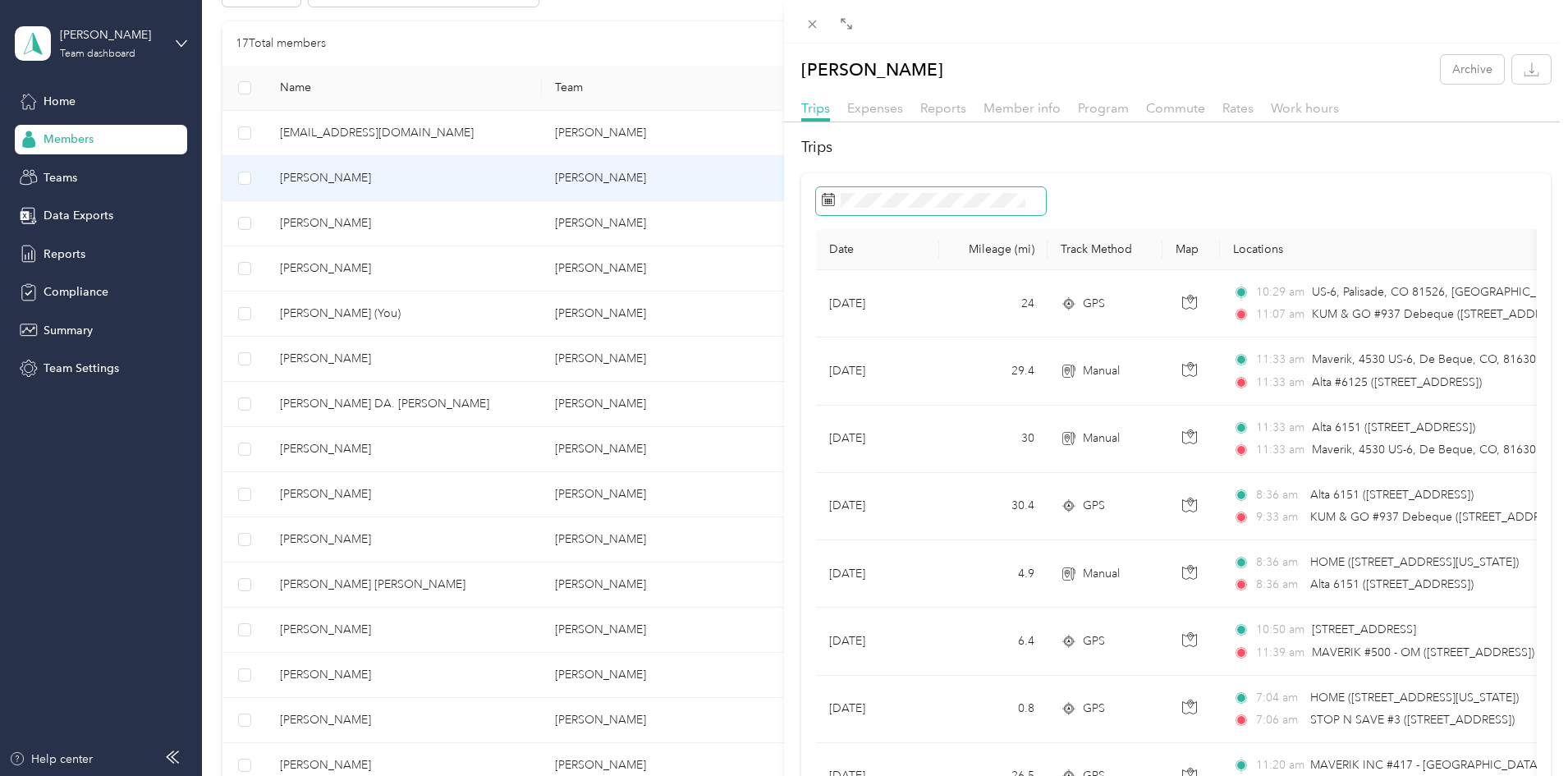
click at [967, 209] on span at bounding box center [931, 201] width 230 height 28
click at [945, 208] on span at bounding box center [931, 201] width 230 height 28
click at [834, 199] on icon at bounding box center [828, 200] width 13 height 12
drag, startPoint x: 825, startPoint y: 200, endPoint x: 836, endPoint y: 200, distance: 11.0
click at [830, 201] on icon at bounding box center [829, 200] width 14 height 14
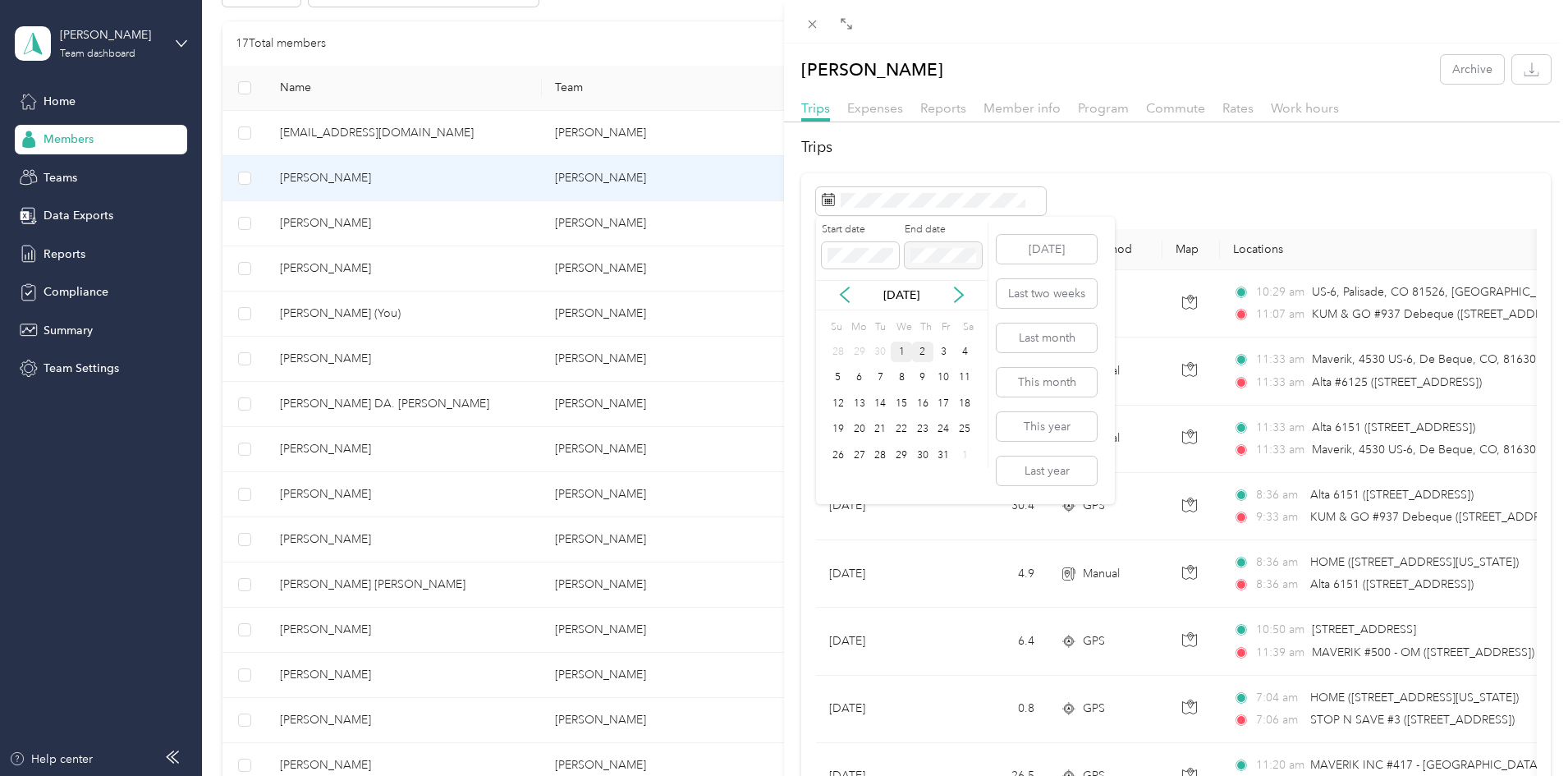
click at [896, 353] on div "1" at bounding box center [900, 352] width 21 height 20
click at [906, 347] on div "1" at bounding box center [900, 352] width 21 height 20
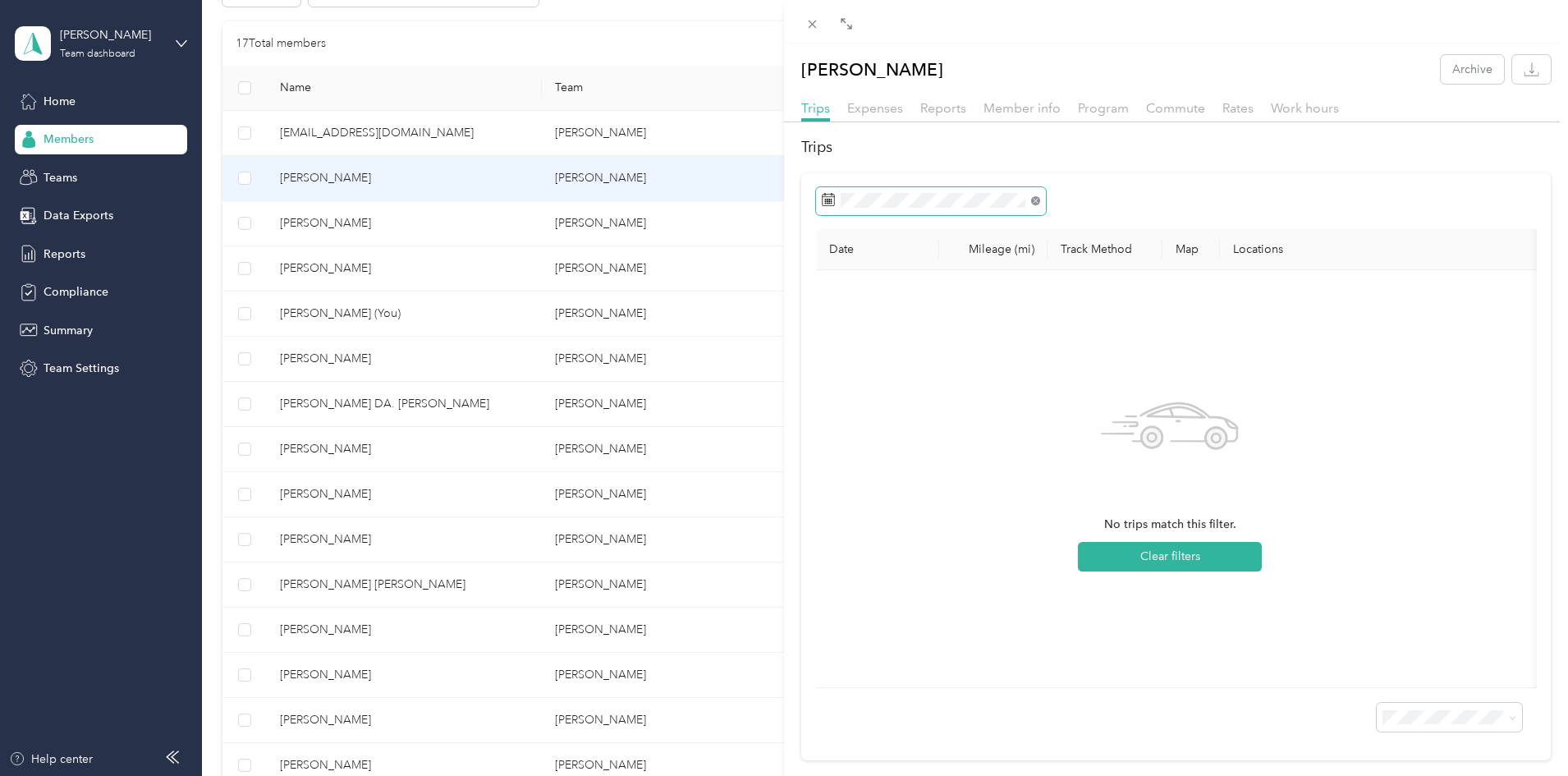
click at [1031, 200] on icon at bounding box center [1035, 200] width 9 height 9
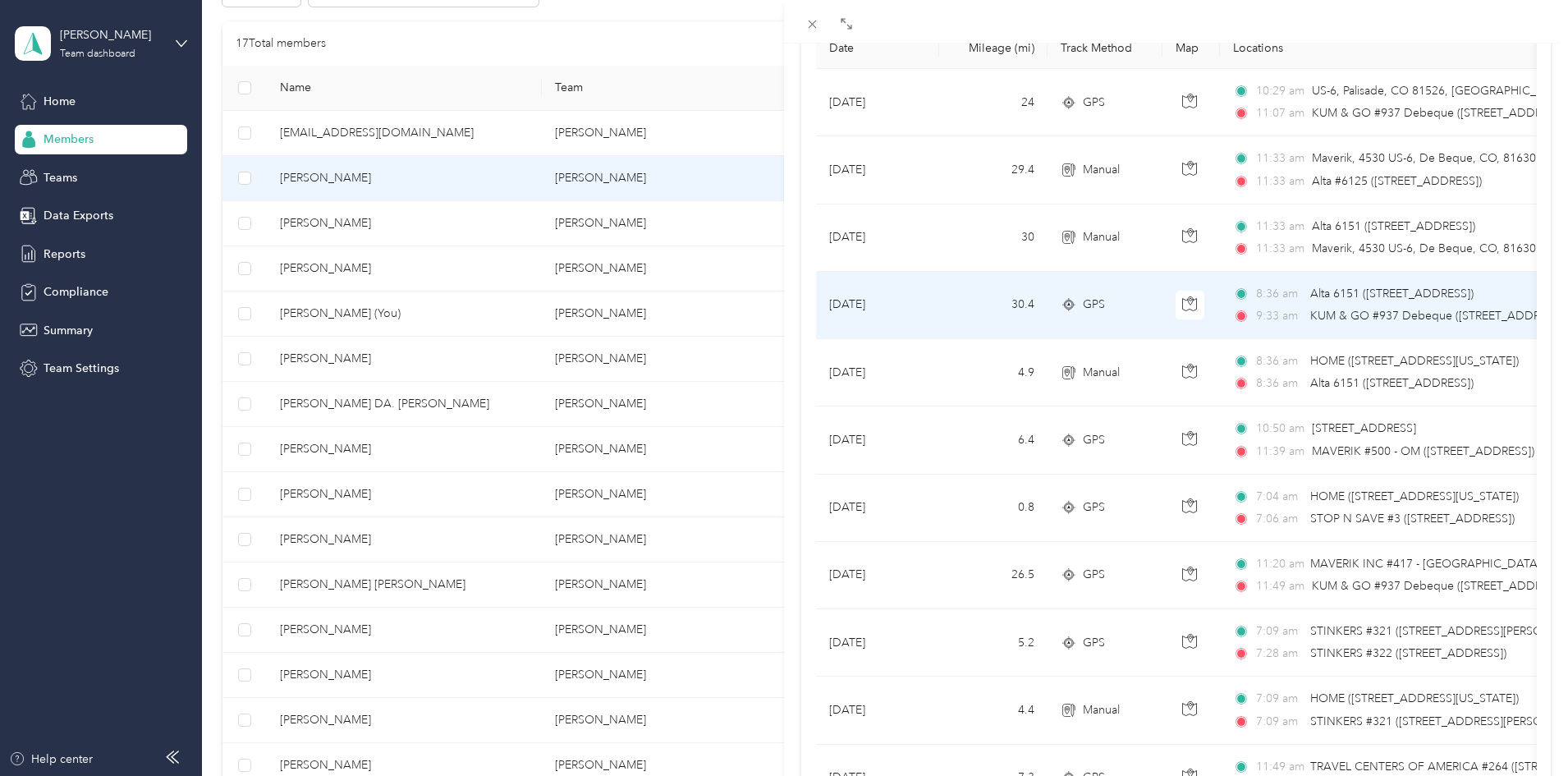
scroll to position [172, 0]
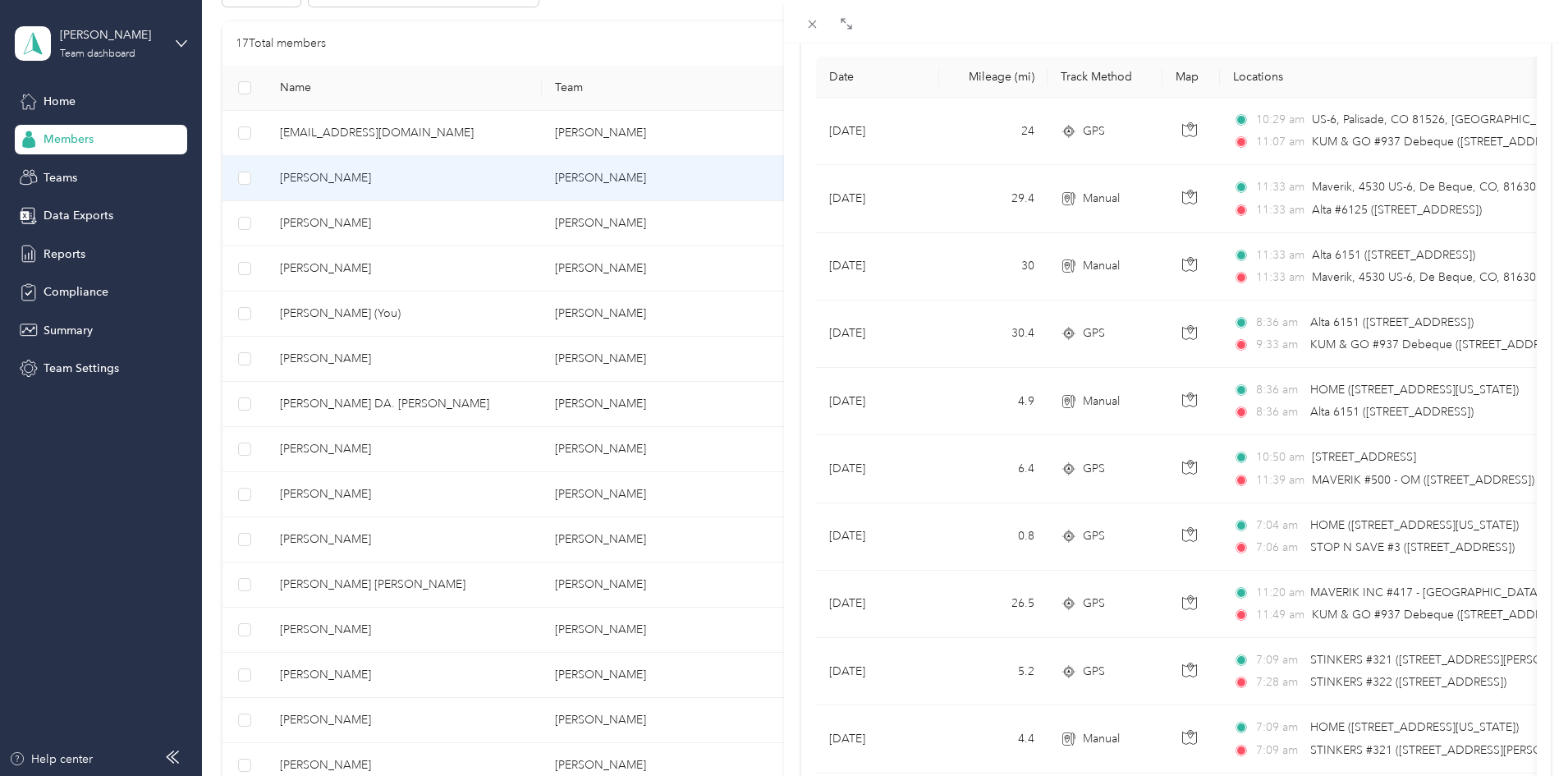
click at [579, 144] on div "[PERSON_NAME] Archive Trips Expenses Reports Member info Program Commute Rates …" at bounding box center [784, 388] width 1568 height 776
